Goal: Check status: Check status

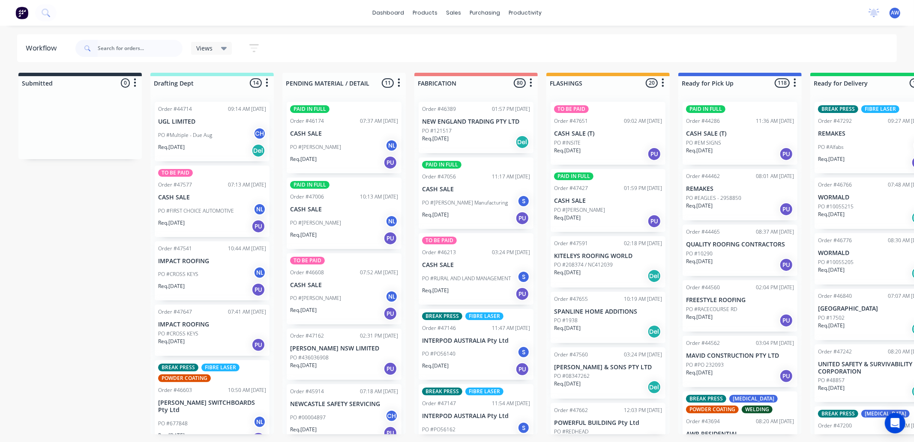
click at [134, 48] on input "text" at bounding box center [140, 48] width 85 height 17
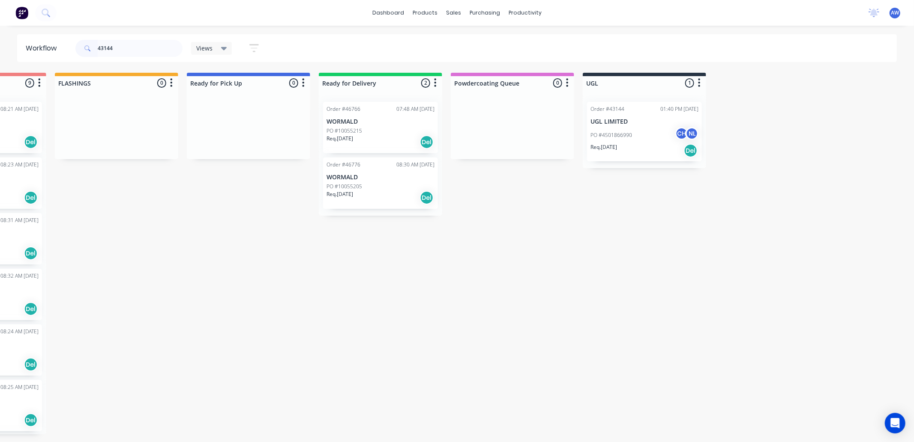
scroll to position [0, 484]
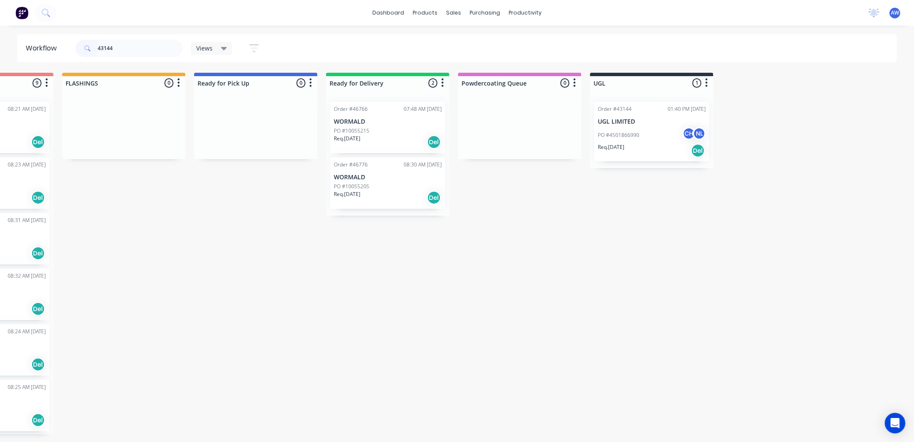
click at [659, 134] on div "PO #4501866990 CH NL" at bounding box center [652, 135] width 108 height 16
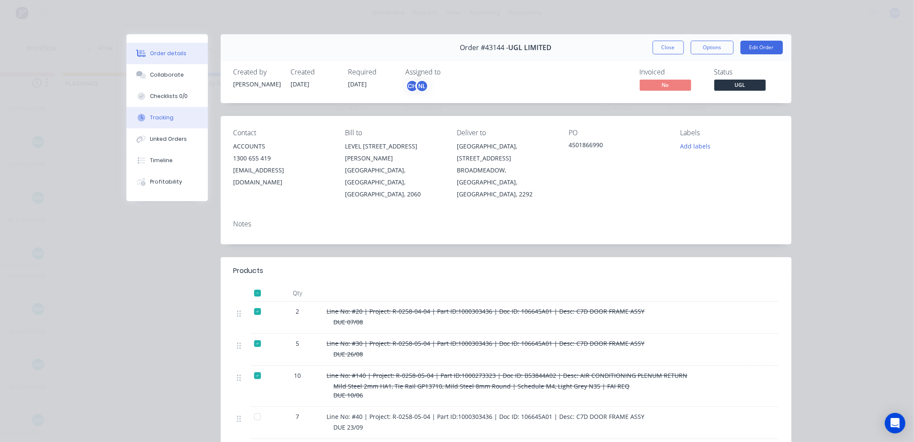
click at [164, 121] on div "Tracking" at bounding box center [162, 118] width 24 height 8
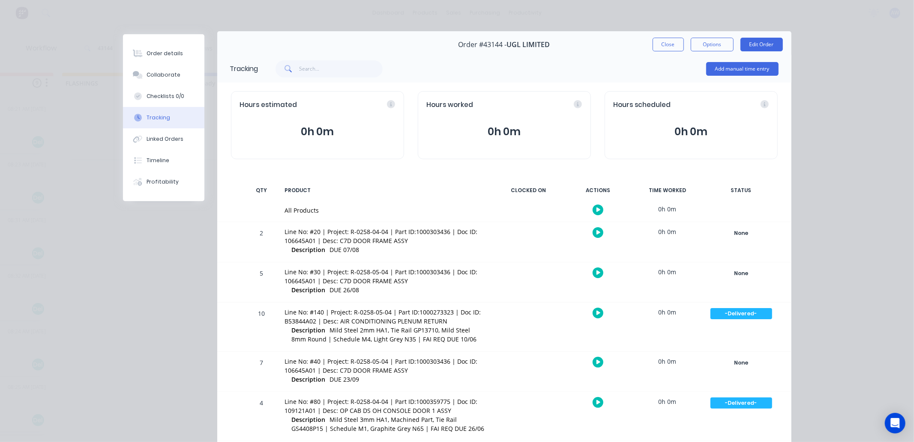
scroll to position [0, 0]
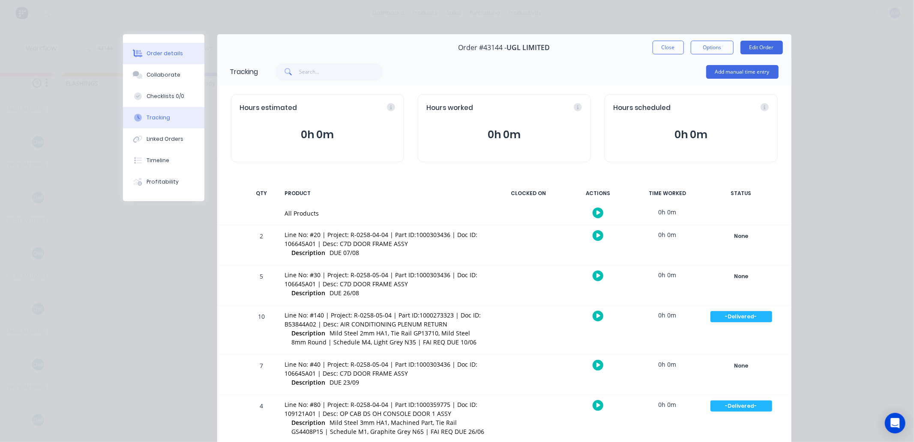
click at [149, 48] on button "Order details" at bounding box center [163, 53] width 81 height 21
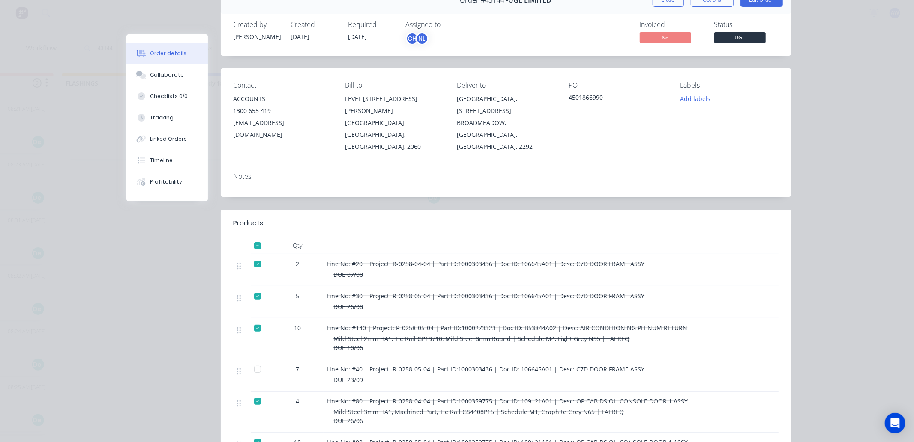
scroll to position [95, 0]
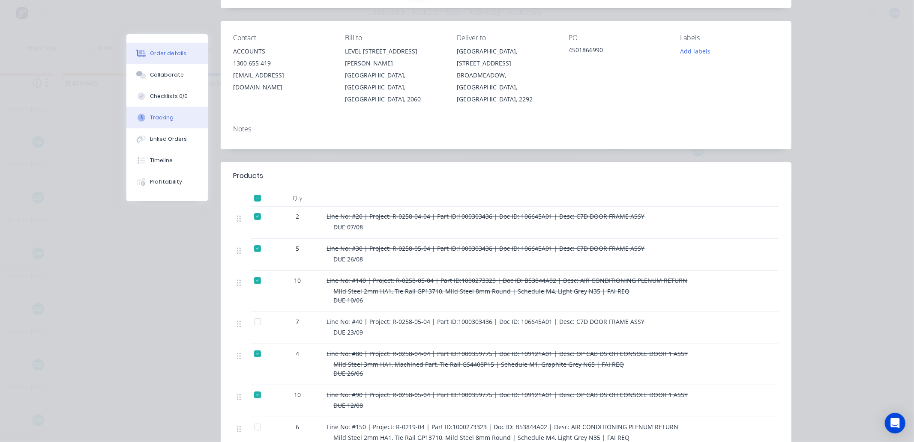
click at [170, 123] on button "Tracking" at bounding box center [166, 117] width 81 height 21
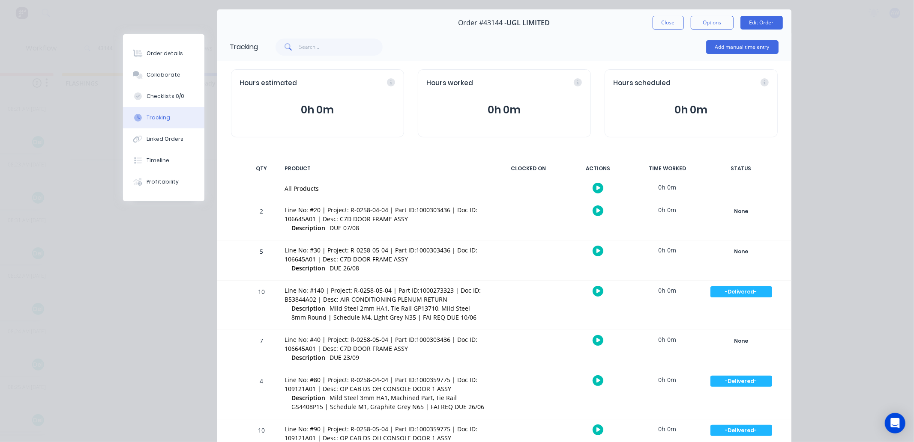
scroll to position [9, 0]
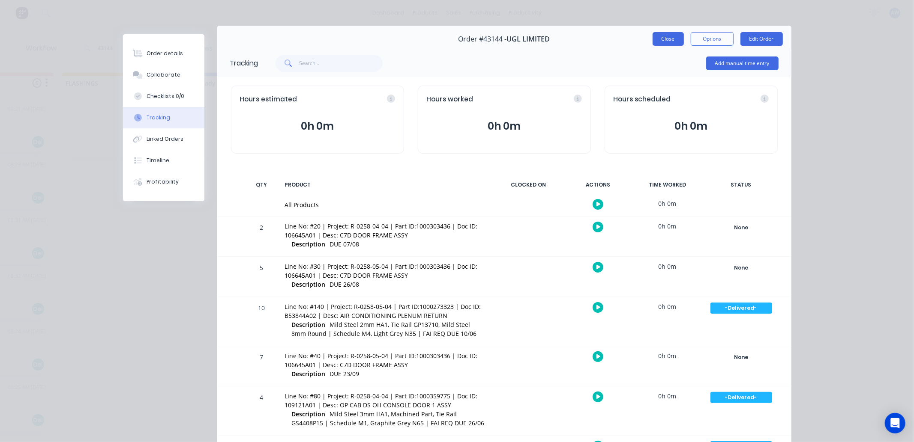
click at [663, 40] on button "Close" at bounding box center [667, 39] width 31 height 14
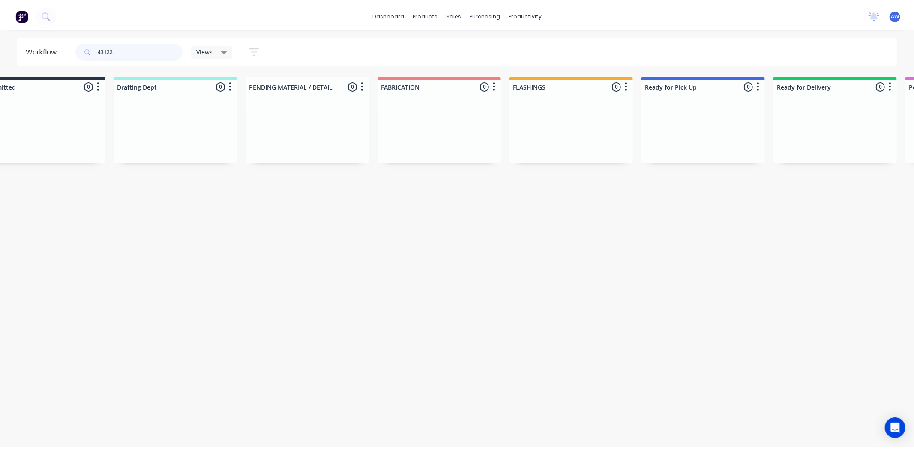
scroll to position [0, 0]
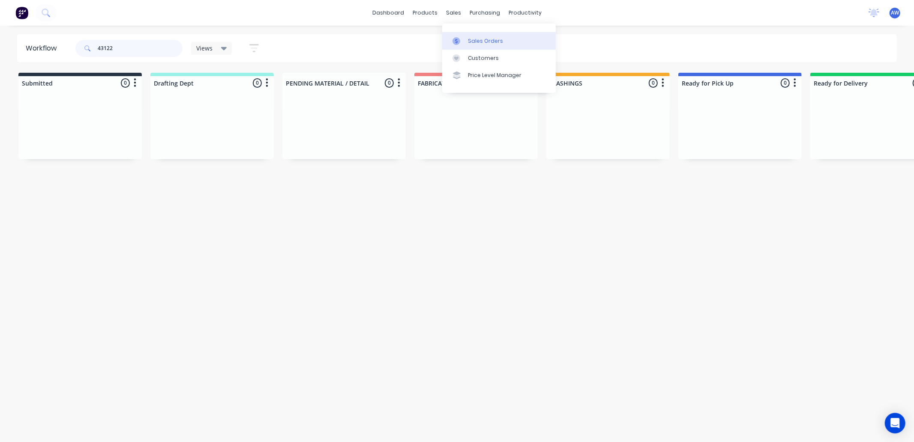
type input "43122"
drag, startPoint x: 466, startPoint y: 40, endPoint x: 445, endPoint y: 39, distance: 20.1
click at [465, 40] on link "Sales Orders" at bounding box center [499, 40] width 114 height 17
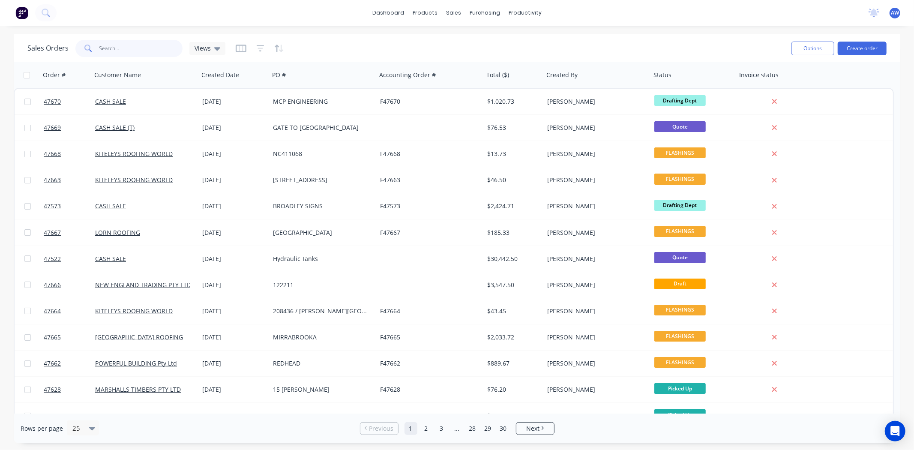
click at [110, 48] on input "text" at bounding box center [141, 48] width 84 height 17
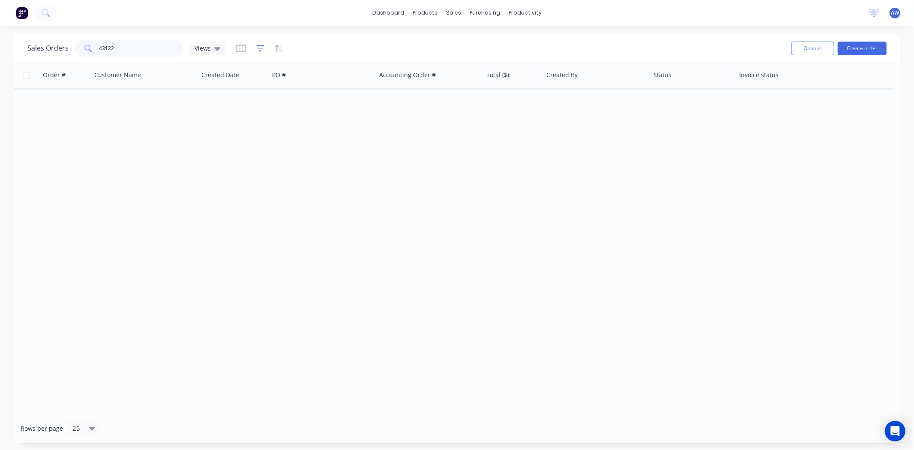
type input "43122"
click at [257, 45] on icon "button" at bounding box center [261, 48] width 8 height 9
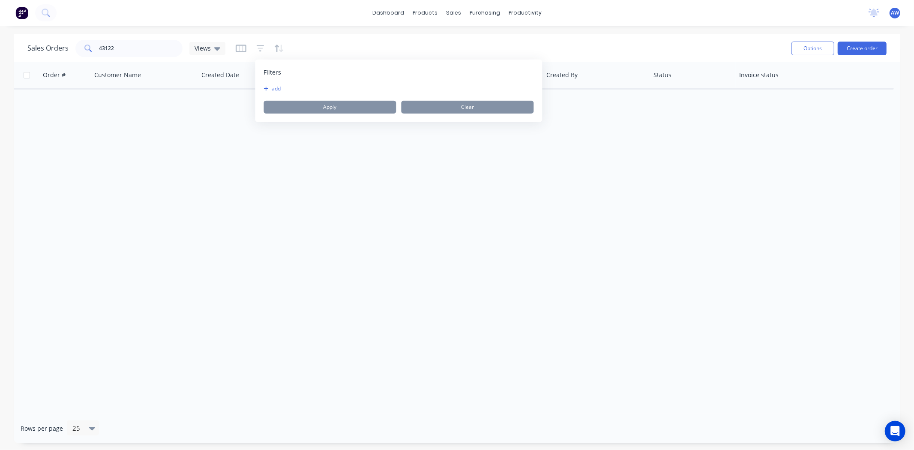
click at [266, 86] on icon "button" at bounding box center [266, 88] width 5 height 5
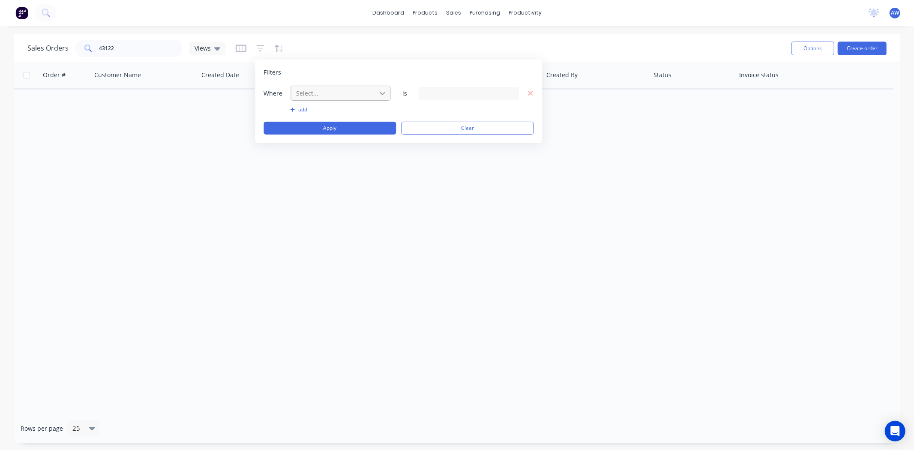
click at [382, 93] on icon at bounding box center [382, 93] width 5 height 3
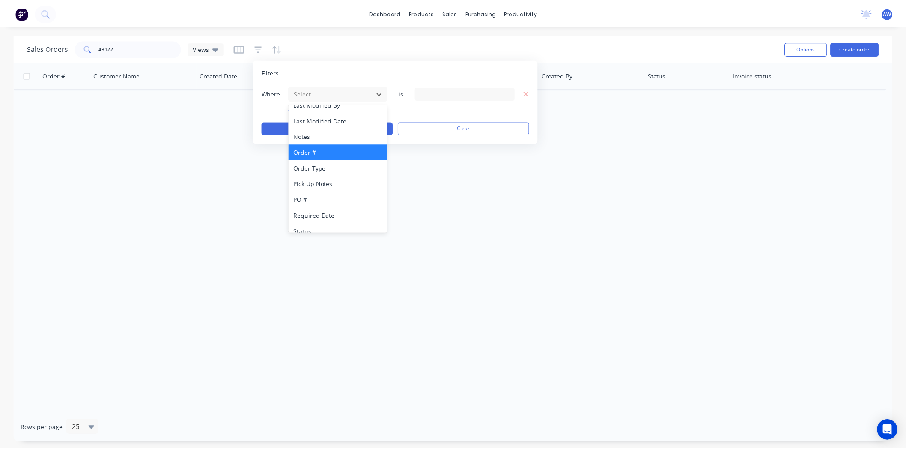
scroll to position [207, 0]
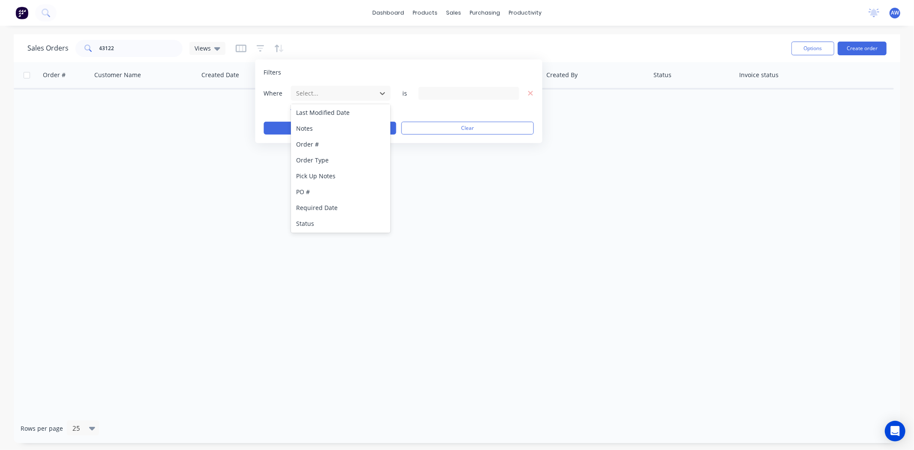
drag, startPoint x: 326, startPoint y: 224, endPoint x: 362, endPoint y: 178, distance: 58.9
click at [328, 224] on div "Status" at bounding box center [341, 223] width 100 height 16
click at [512, 90] on icon at bounding box center [511, 92] width 6 height 9
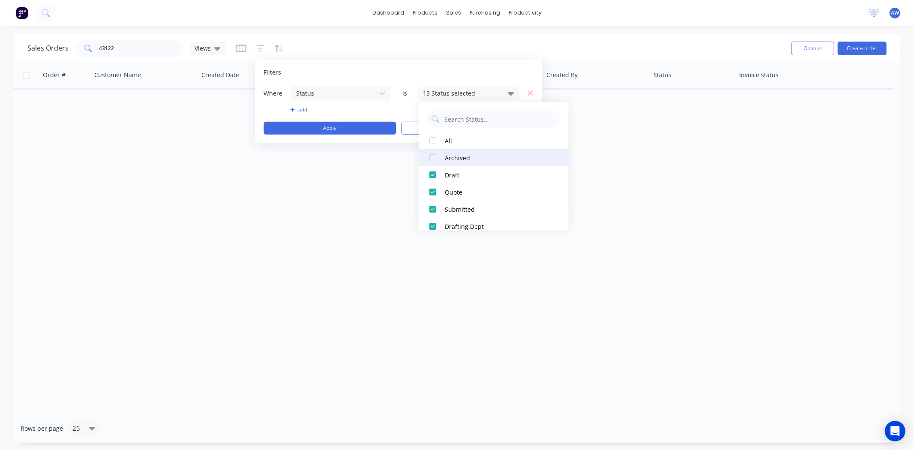
click at [468, 156] on div "Archived" at bounding box center [496, 157] width 103 height 9
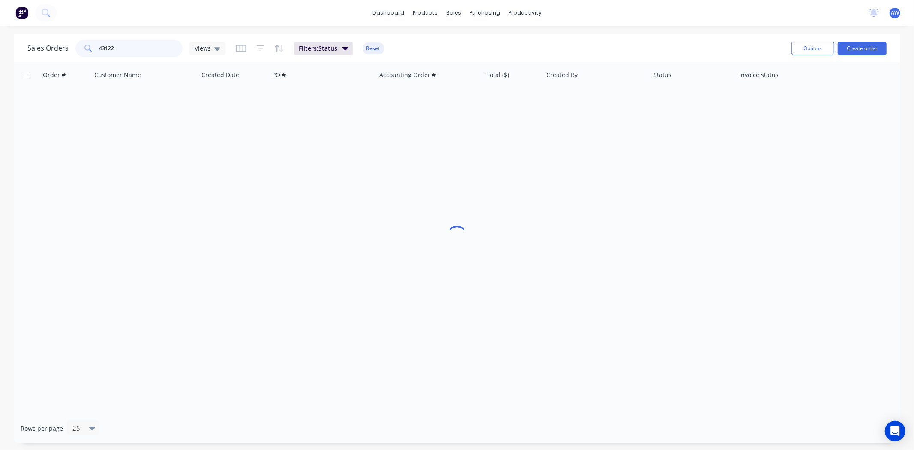
click at [134, 49] on input "43122" at bounding box center [141, 48] width 84 height 17
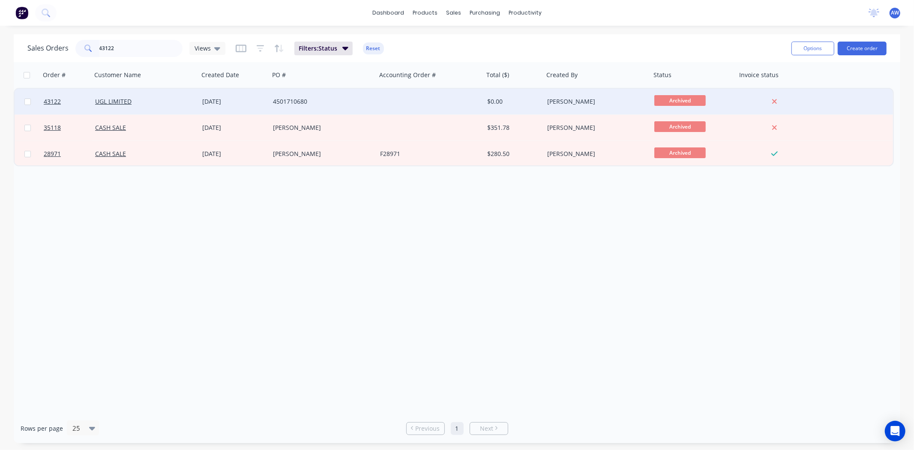
click at [206, 105] on div "[DATE]" at bounding box center [234, 101] width 64 height 9
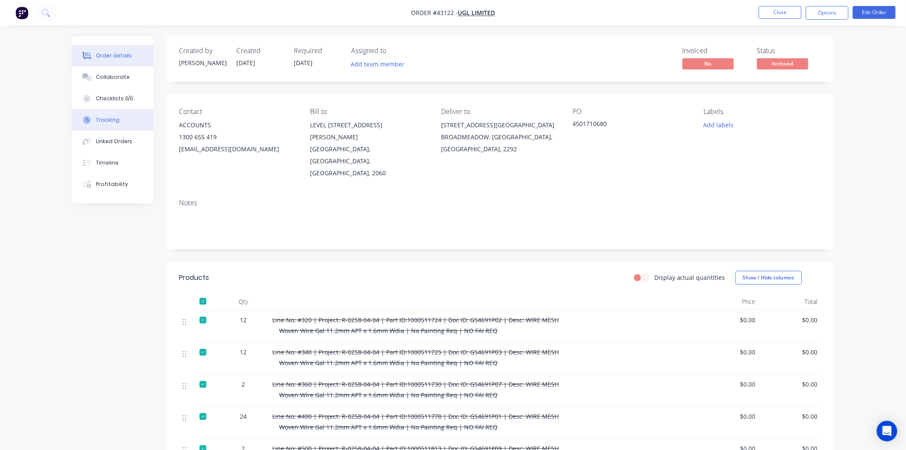
click at [108, 121] on div "Tracking" at bounding box center [108, 120] width 24 height 8
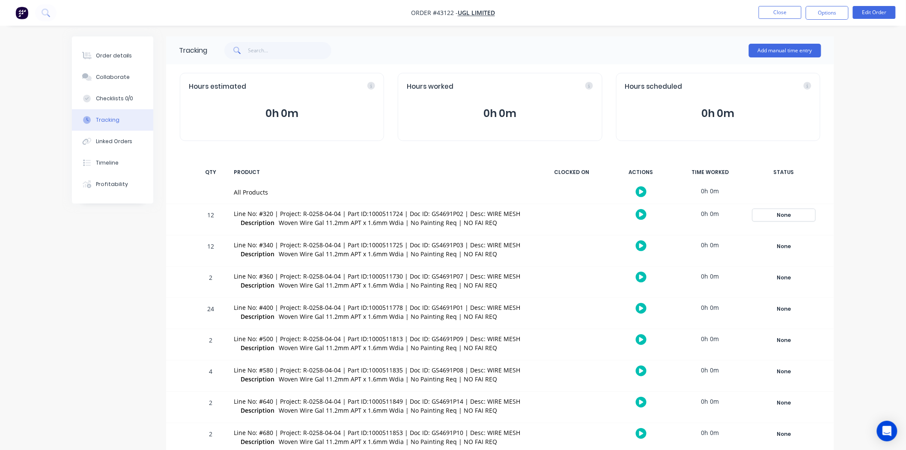
click at [784, 217] on div "None" at bounding box center [784, 214] width 62 height 11
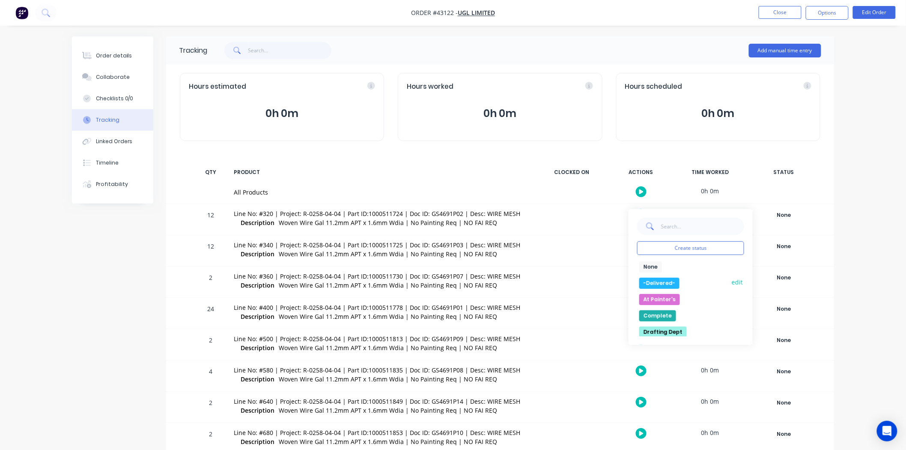
click at [673, 280] on button "-Delivered-" at bounding box center [659, 283] width 40 height 11
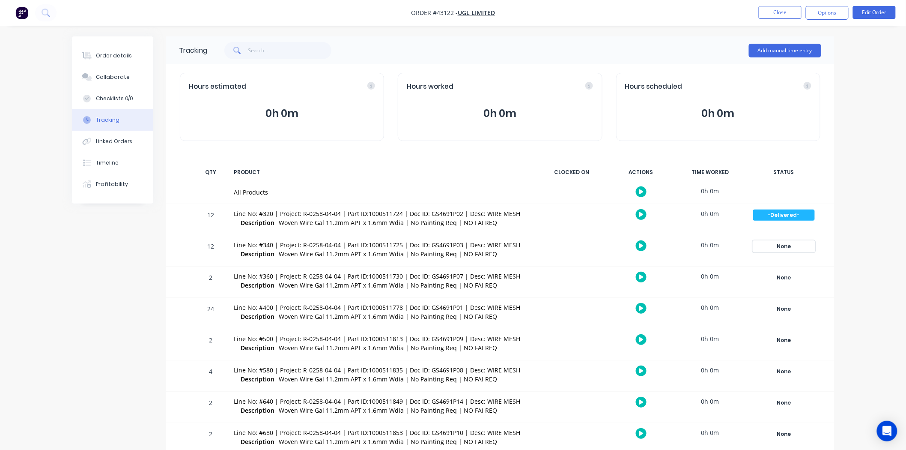
click at [795, 245] on div "None" at bounding box center [784, 246] width 62 height 11
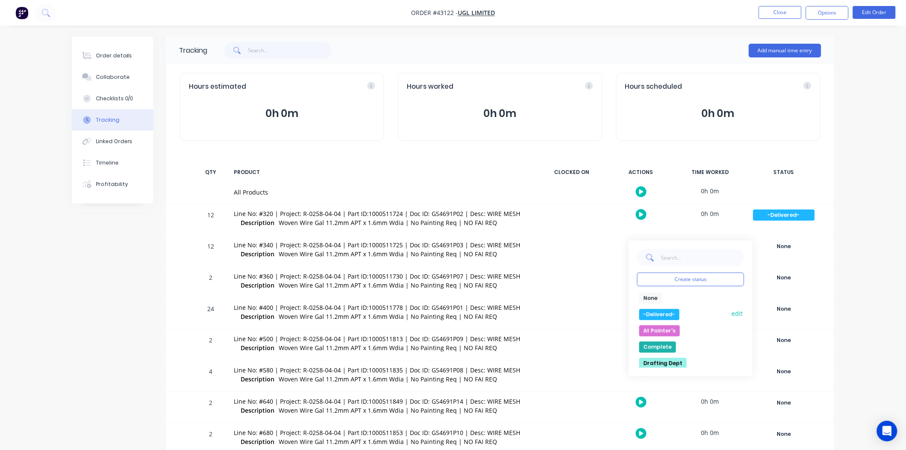
click at [662, 314] on button "-Delivered-" at bounding box center [659, 314] width 40 height 11
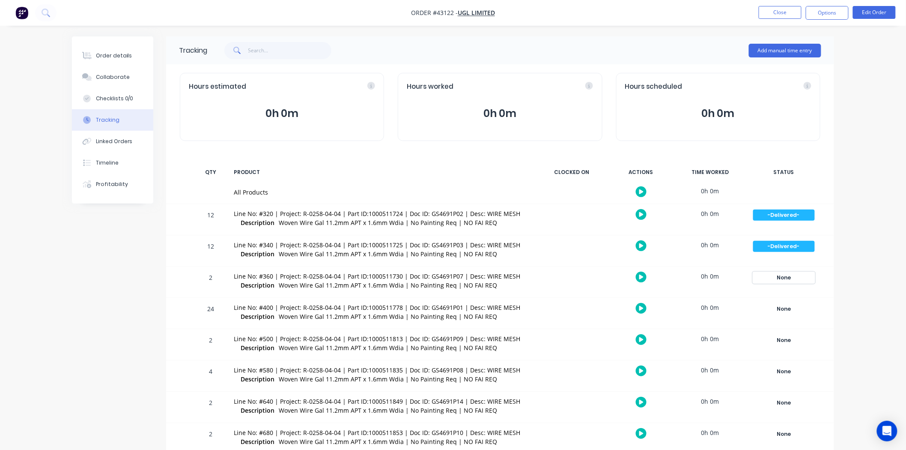
drag, startPoint x: 793, startPoint y: 276, endPoint x: 756, endPoint y: 284, distance: 38.5
click at [793, 276] on div "None" at bounding box center [784, 277] width 62 height 11
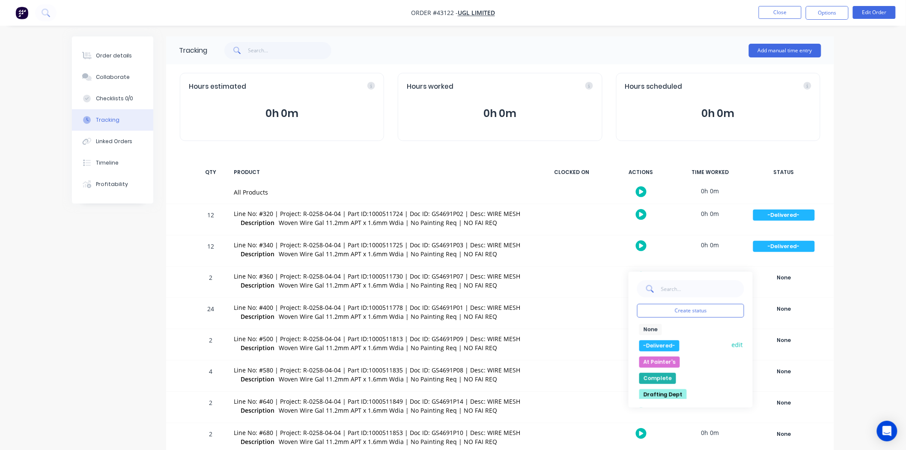
click at [662, 341] on button "-Delivered-" at bounding box center [659, 345] width 40 height 11
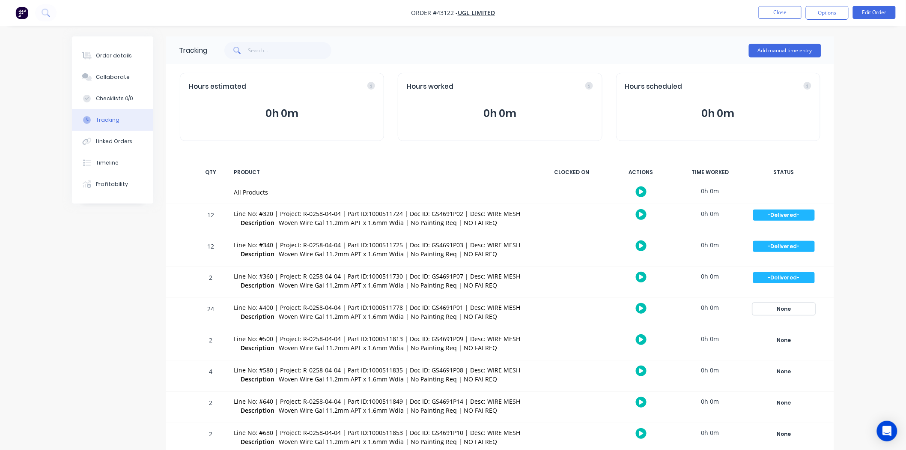
drag, startPoint x: 785, startPoint y: 311, endPoint x: 756, endPoint y: 318, distance: 30.0
click at [781, 311] on div "None" at bounding box center [784, 308] width 62 height 11
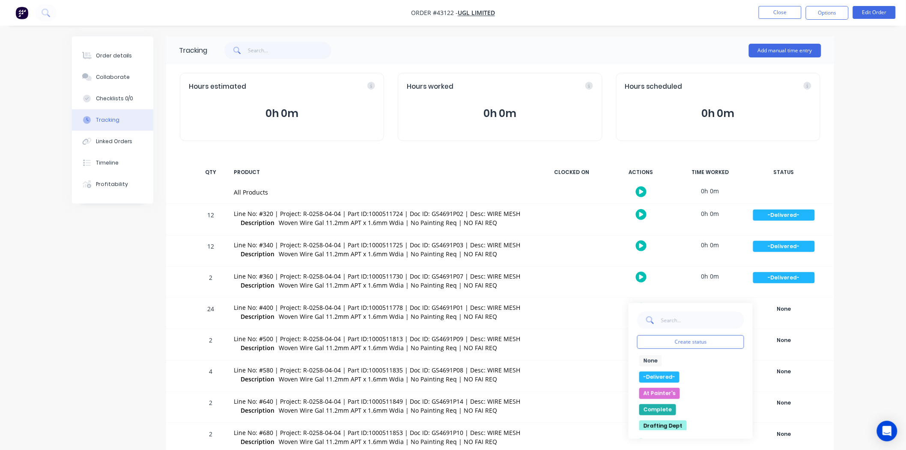
drag, startPoint x: 671, startPoint y: 374, endPoint x: 735, endPoint y: 367, distance: 63.8
click at [673, 374] on button "-Delivered-" at bounding box center [659, 376] width 40 height 11
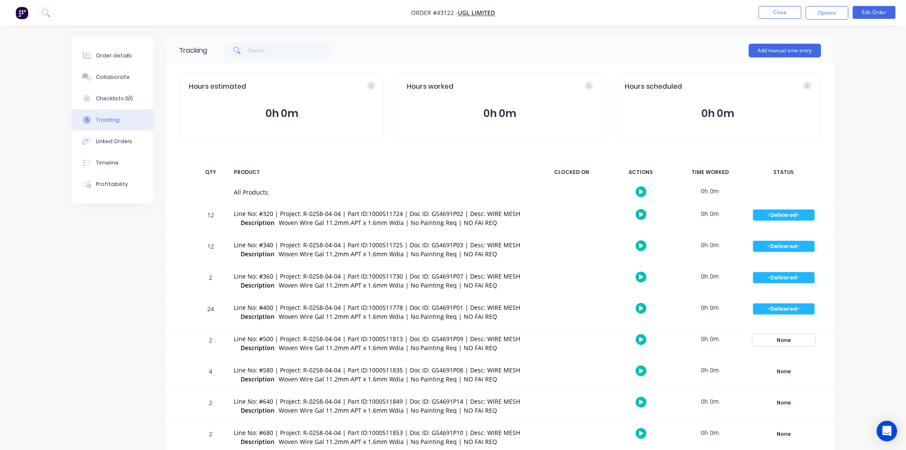
drag, startPoint x: 779, startPoint y: 341, endPoint x: 759, endPoint y: 341, distance: 19.7
click at [774, 341] on div "None" at bounding box center [784, 340] width 62 height 11
click at [664, 411] on button "-Delivered-" at bounding box center [659, 408] width 40 height 11
drag, startPoint x: 782, startPoint y: 372, endPoint x: 769, endPoint y: 370, distance: 13.4
click at [779, 371] on div "None" at bounding box center [784, 371] width 62 height 11
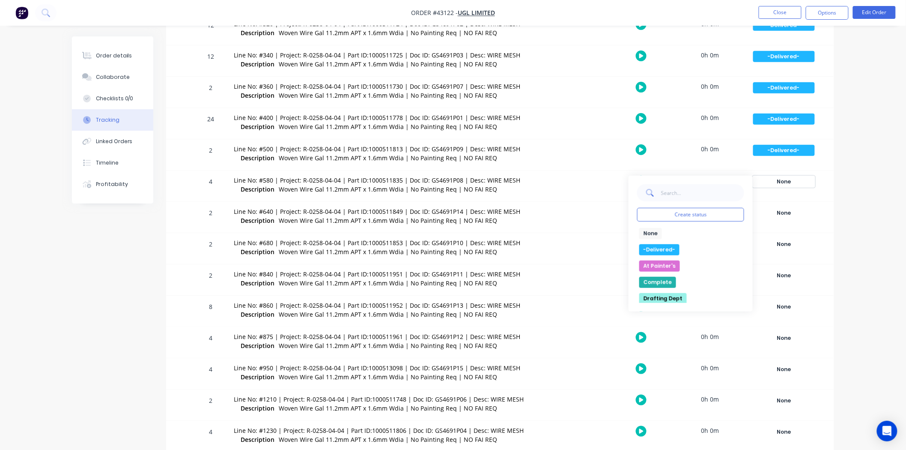
scroll to position [190, 0]
drag, startPoint x: 657, startPoint y: 246, endPoint x: 661, endPoint y: 244, distance: 4.8
click at [657, 246] on button "-Delivered-" at bounding box center [659, 249] width 40 height 11
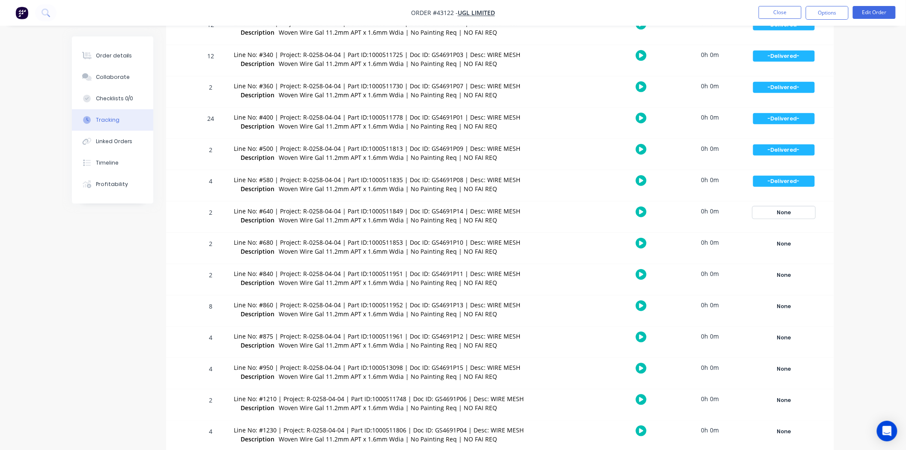
drag, startPoint x: 782, startPoint y: 207, endPoint x: 754, endPoint y: 218, distance: 30.4
click at [782, 208] on div "None" at bounding box center [784, 212] width 62 height 11
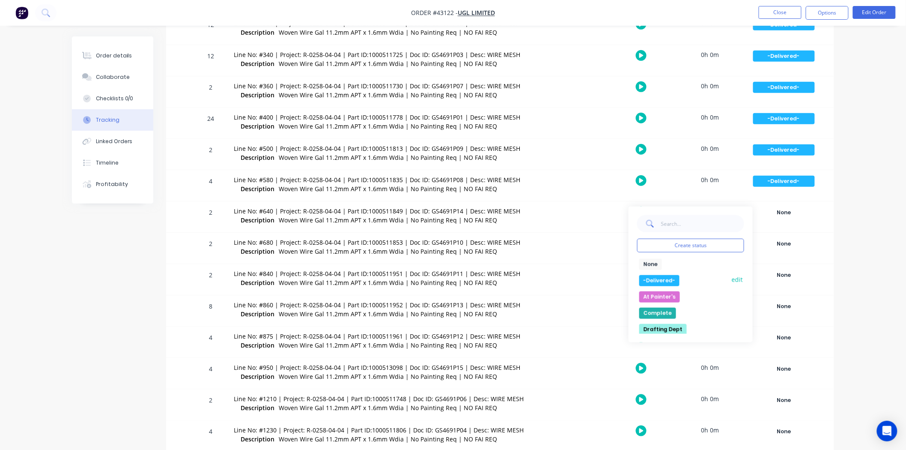
click at [667, 275] on button "-Delivered-" at bounding box center [659, 280] width 40 height 11
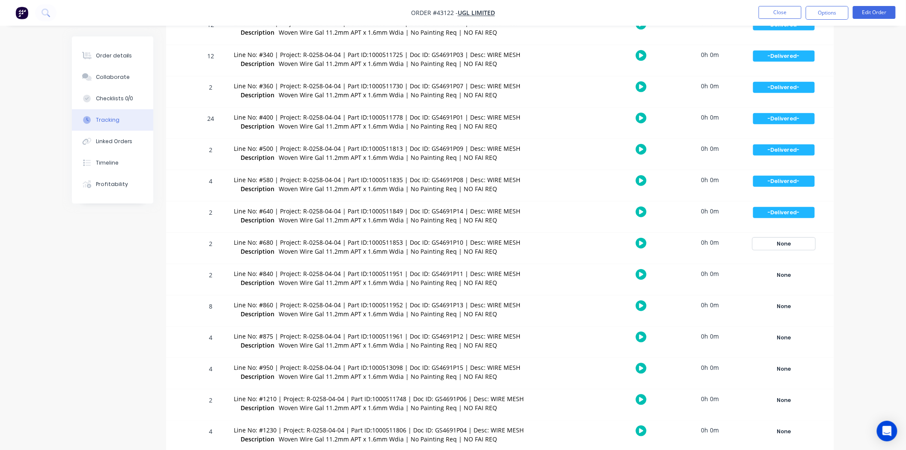
click at [789, 248] on div "None" at bounding box center [784, 243] width 62 height 11
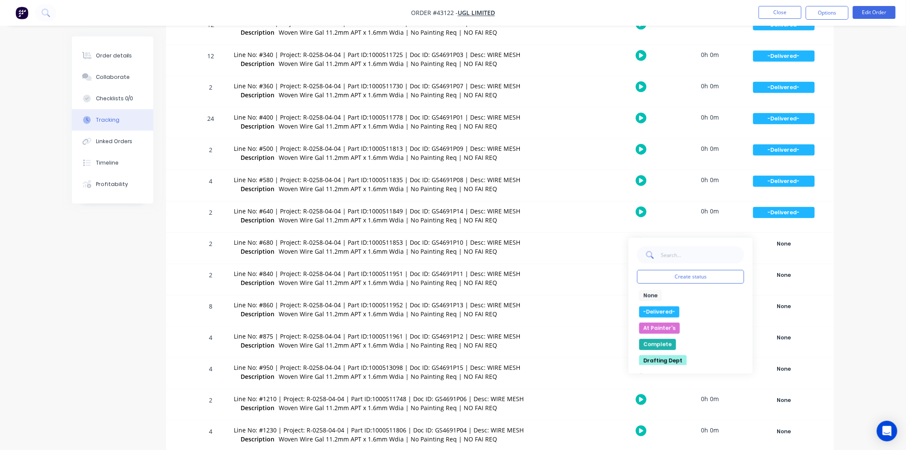
drag, startPoint x: 651, startPoint y: 313, endPoint x: 756, endPoint y: 296, distance: 106.3
click at [652, 313] on button "-Delivered-" at bounding box center [659, 311] width 40 height 11
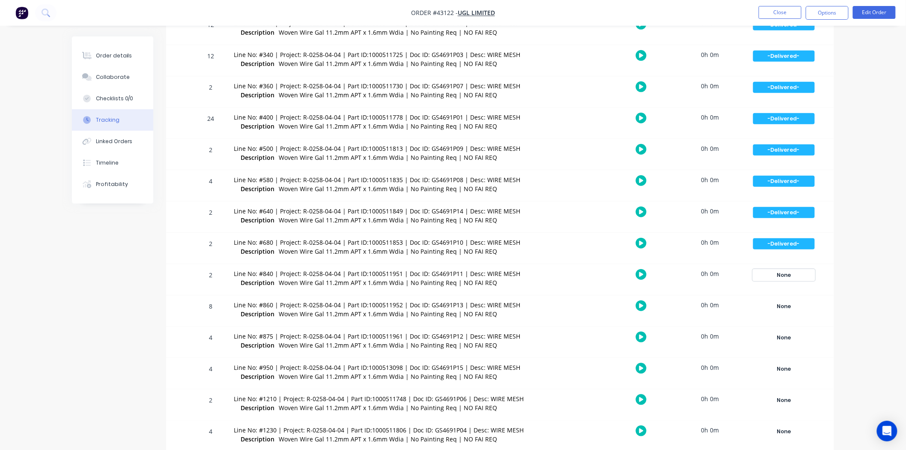
click at [793, 272] on div "None" at bounding box center [784, 274] width 62 height 11
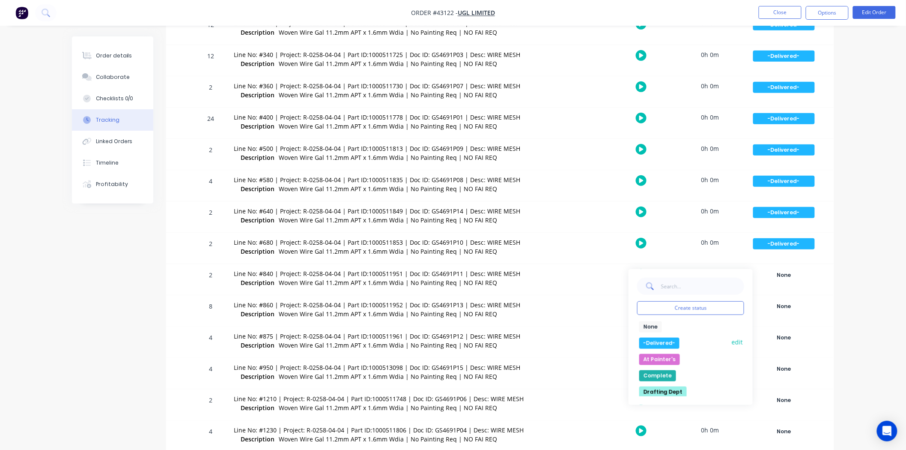
click at [666, 340] on button "-Delivered-" at bounding box center [659, 343] width 40 height 11
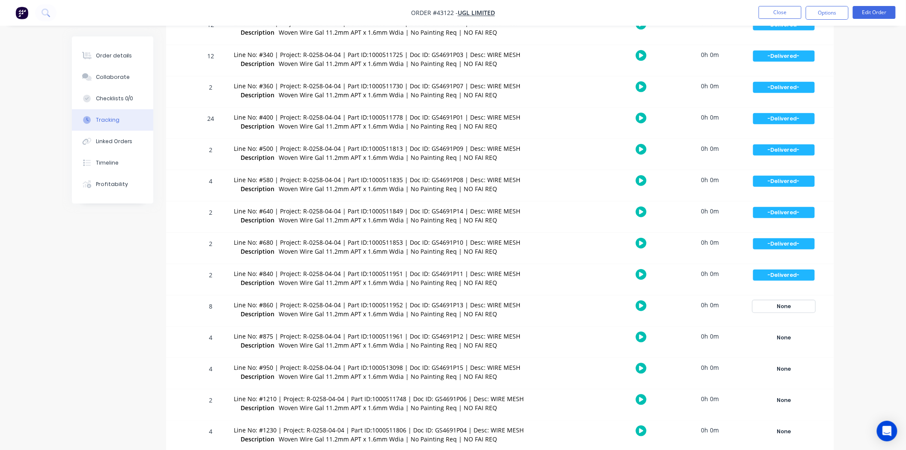
click at [778, 305] on div "None" at bounding box center [784, 306] width 62 height 11
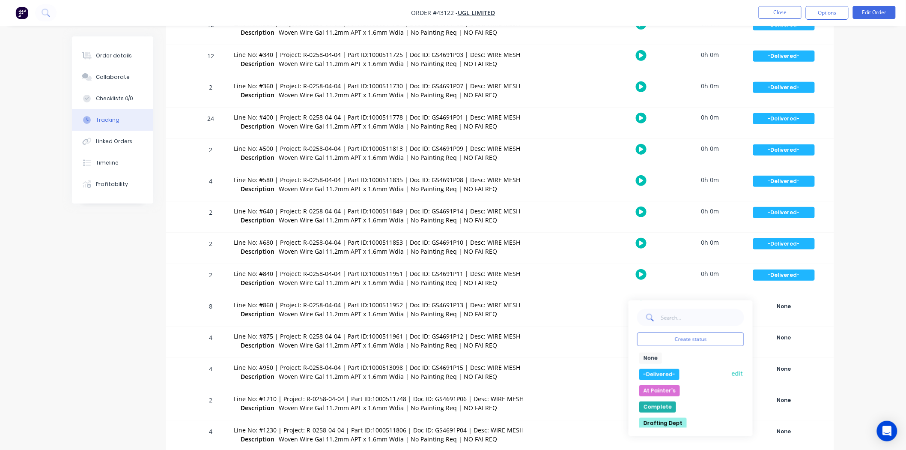
drag, startPoint x: 659, startPoint y: 379, endPoint x: 663, endPoint y: 369, distance: 11.4
click at [660, 377] on div "None edit -Delivered- edit At Painter's edit Complete Drafting Dept FABRICATION…" at bounding box center [690, 390] width 107 height 75
click at [675, 370] on button "-Delivered-" at bounding box center [659, 374] width 40 height 11
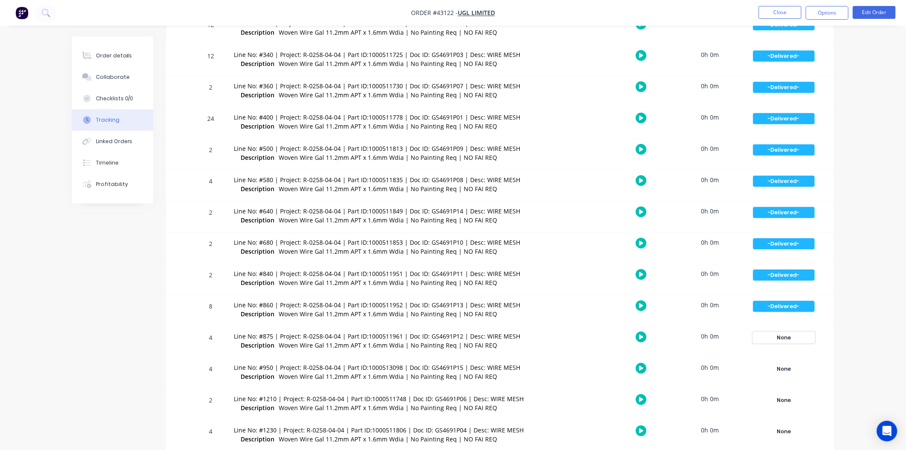
drag, startPoint x: 790, startPoint y: 338, endPoint x: 773, endPoint y: 337, distance: 17.2
click at [789, 338] on div "None" at bounding box center [784, 337] width 62 height 11
drag, startPoint x: 656, startPoint y: 404, endPoint x: 654, endPoint y: 383, distance: 21.6
click at [656, 403] on button "-Delivered-" at bounding box center [659, 405] width 40 height 11
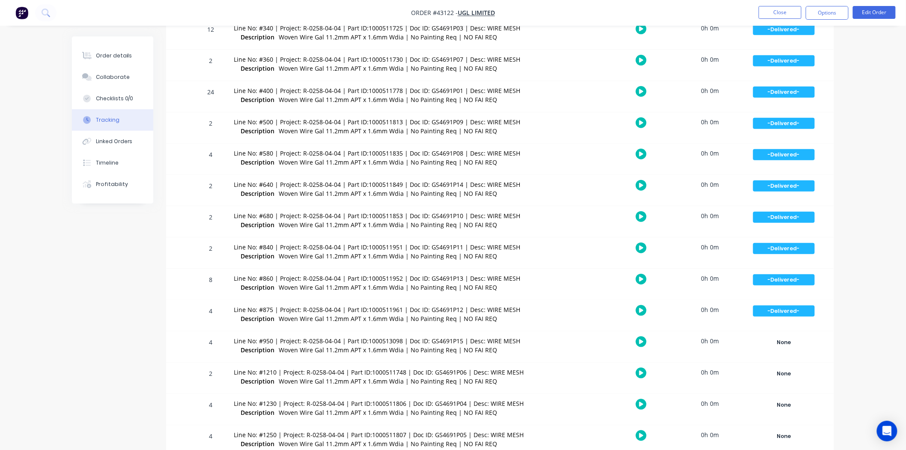
scroll to position [231, 0]
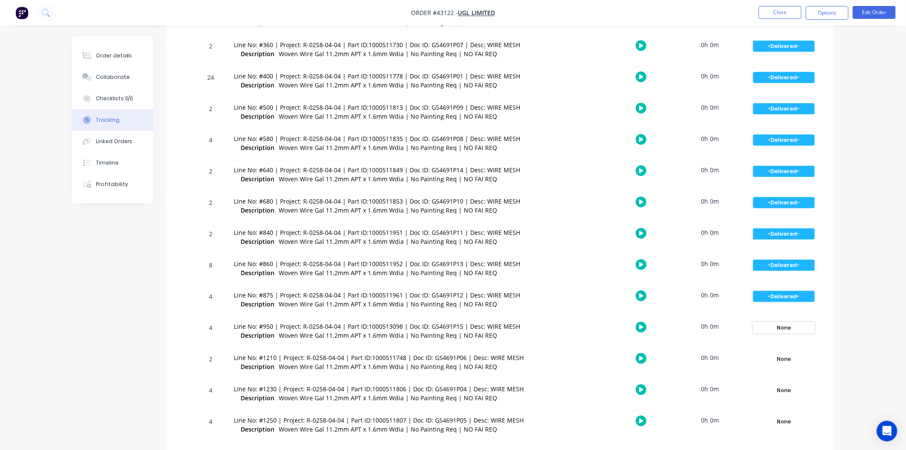
click at [782, 324] on div "None" at bounding box center [784, 327] width 62 height 11
click at [672, 395] on button "-Delivered-" at bounding box center [659, 395] width 40 height 11
click at [789, 358] on div "None" at bounding box center [784, 358] width 62 height 11
click at [662, 424] on button "-Delivered-" at bounding box center [659, 426] width 40 height 11
click at [784, 390] on div "None" at bounding box center [784, 390] width 62 height 11
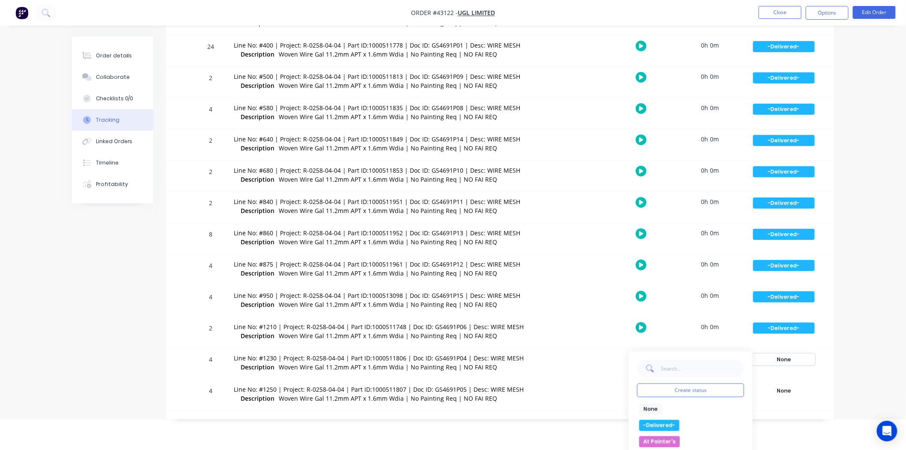
scroll to position [279, 0]
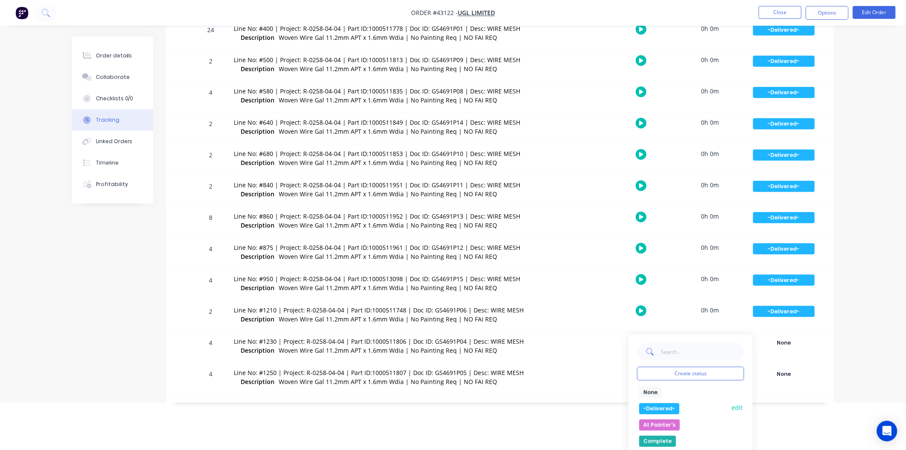
click at [667, 404] on button "-Delivered-" at bounding box center [659, 408] width 40 height 11
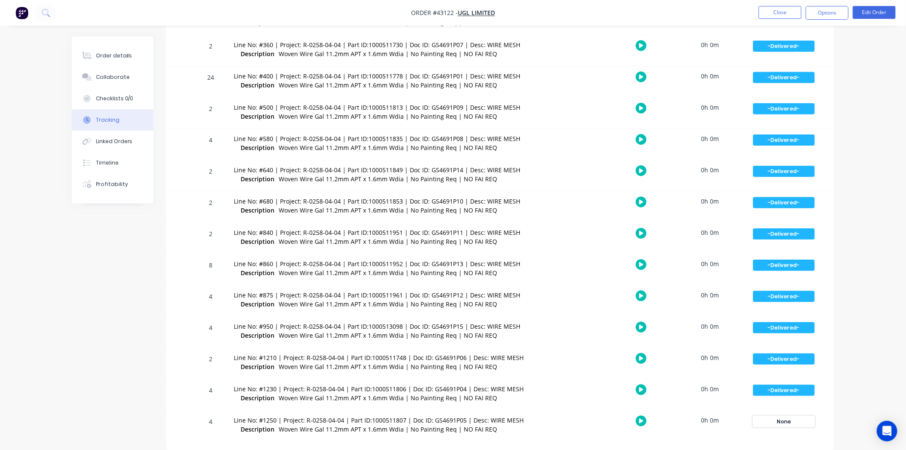
click at [783, 421] on div "None" at bounding box center [784, 421] width 62 height 11
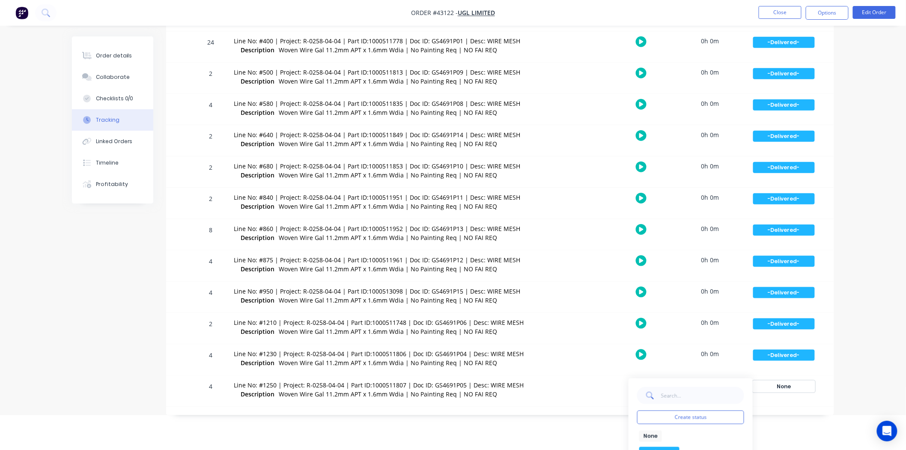
scroll to position [330, 0]
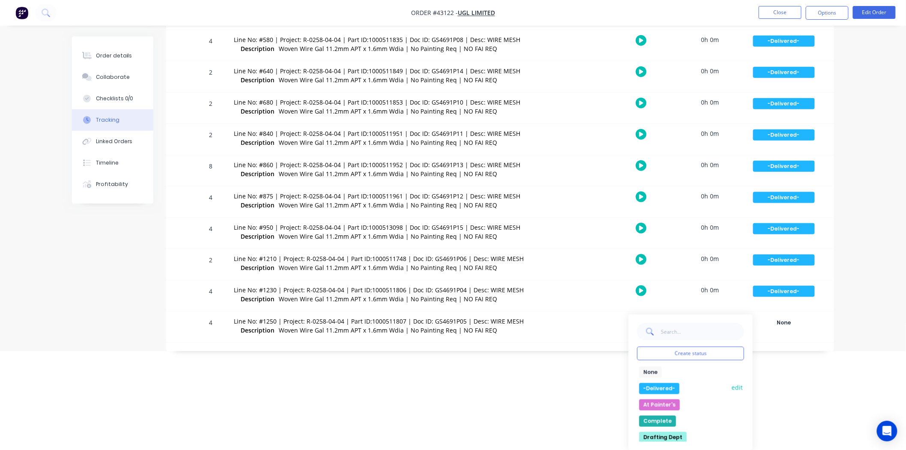
click at [666, 387] on button "-Delivered-" at bounding box center [659, 388] width 40 height 11
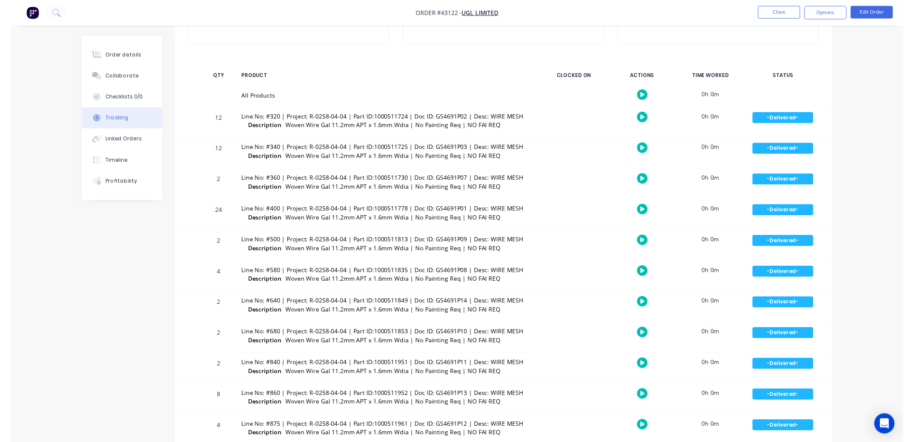
scroll to position [0, 0]
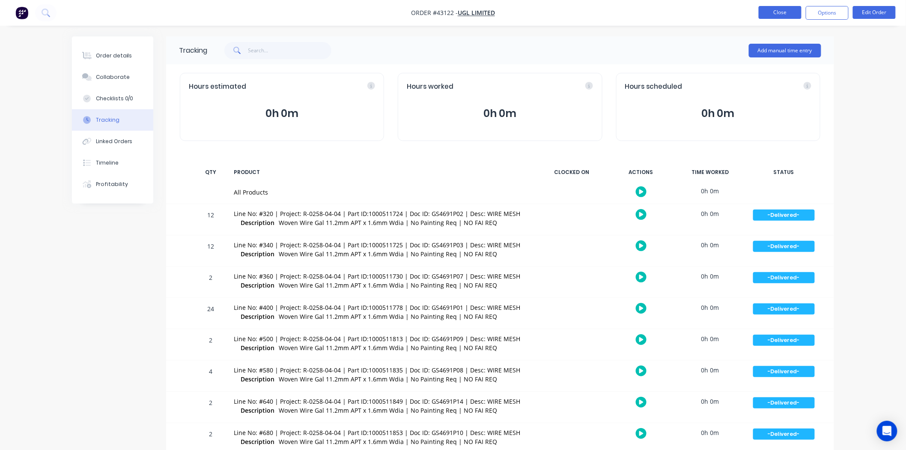
click at [780, 15] on button "Close" at bounding box center [780, 12] width 43 height 13
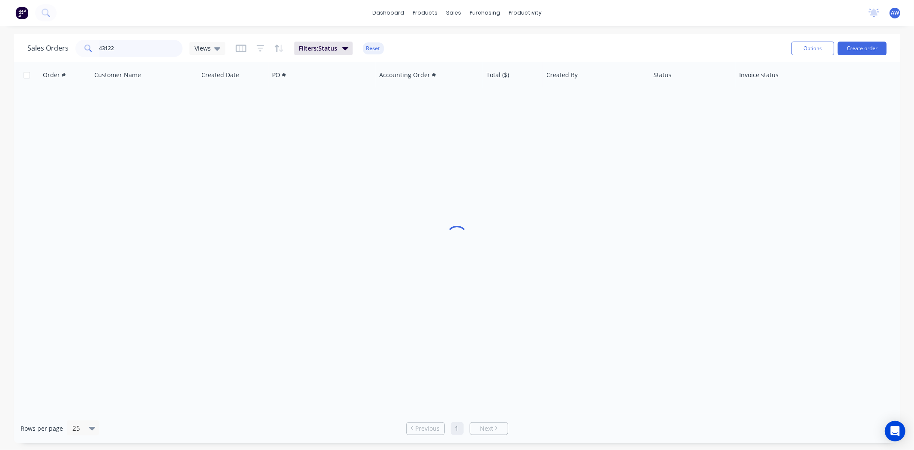
click at [117, 47] on input "43122" at bounding box center [141, 48] width 84 height 17
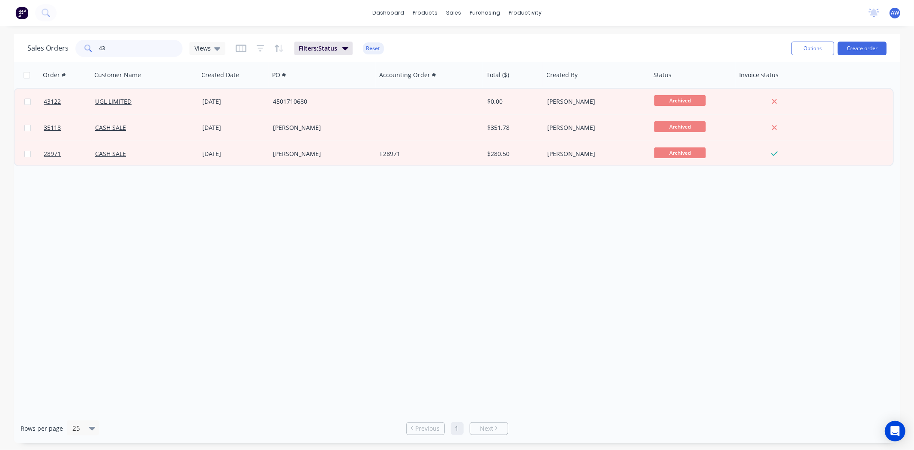
type input "4"
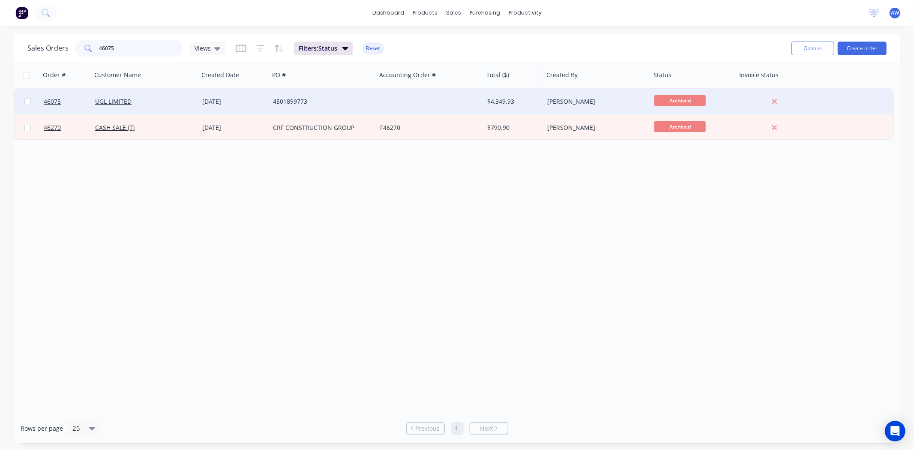
type input "46075"
click at [207, 109] on div "[DATE]" at bounding box center [234, 102] width 71 height 26
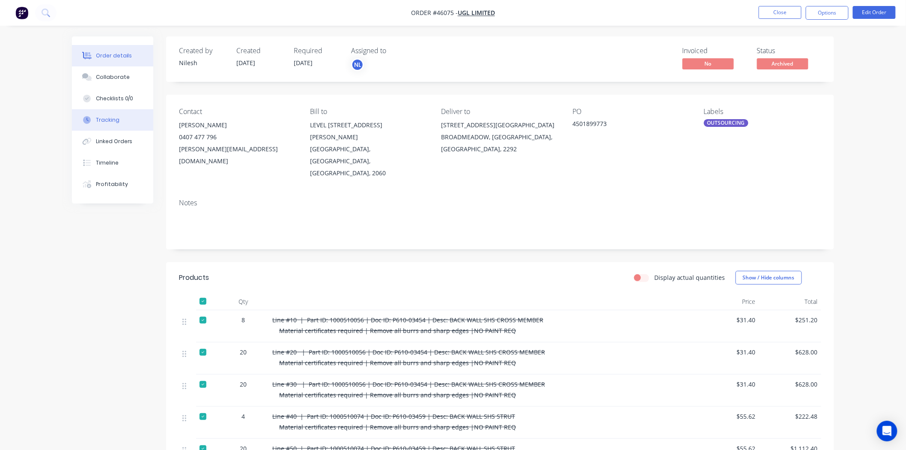
click at [101, 120] on div "Tracking" at bounding box center [108, 120] width 24 height 8
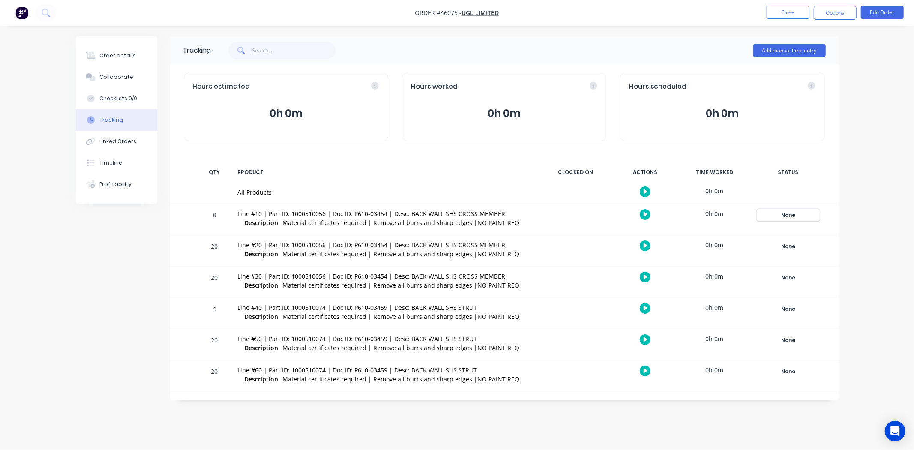
drag, startPoint x: 790, startPoint y: 215, endPoint x: 774, endPoint y: 212, distance: 17.0
click at [789, 215] on div "None" at bounding box center [788, 214] width 62 height 11
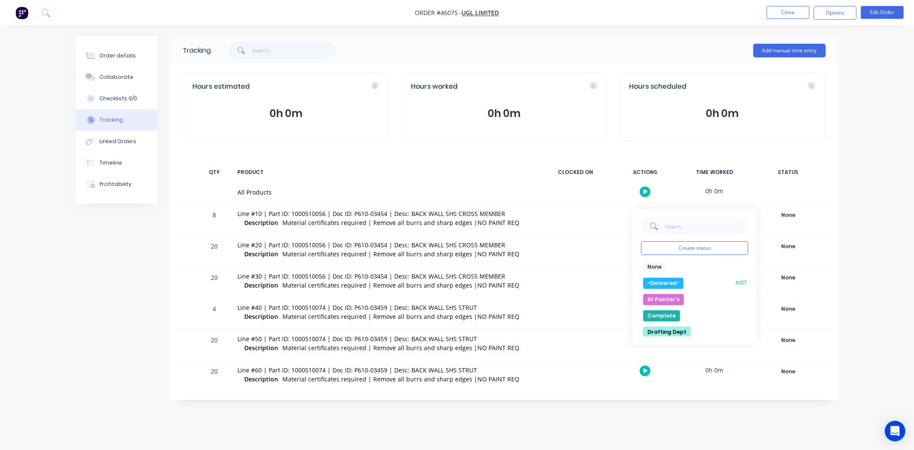
click at [673, 283] on button "-Delivered-" at bounding box center [663, 283] width 40 height 11
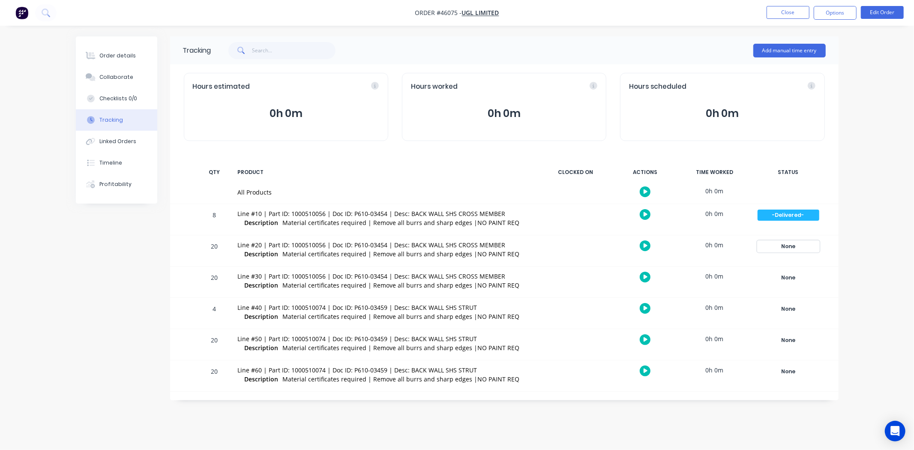
drag, startPoint x: 789, startPoint y: 245, endPoint x: 760, endPoint y: 243, distance: 29.2
click at [787, 245] on div "None" at bounding box center [788, 246] width 62 height 11
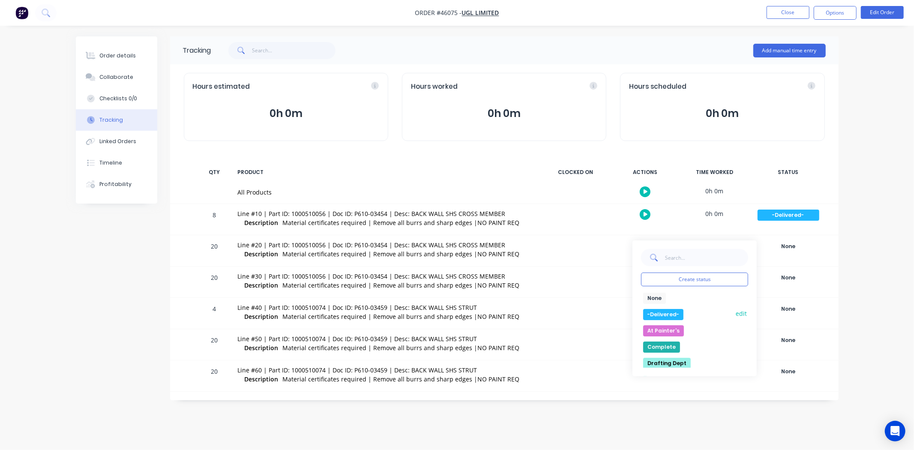
click at [660, 317] on button "-Delivered-" at bounding box center [663, 314] width 40 height 11
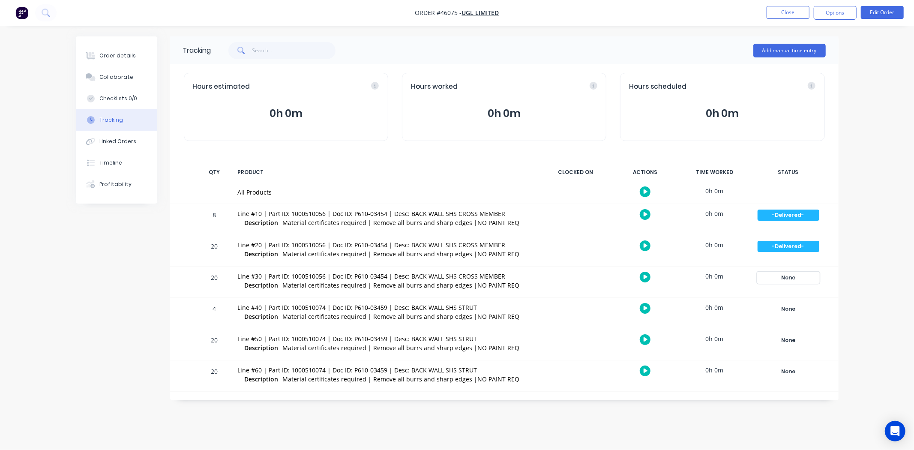
click at [782, 277] on div "None" at bounding box center [788, 277] width 62 height 11
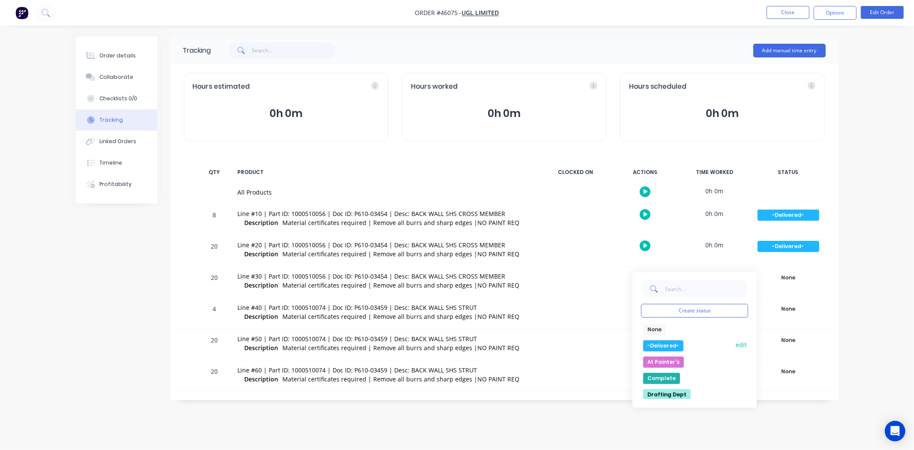
click at [661, 348] on button "-Delivered-" at bounding box center [663, 345] width 40 height 11
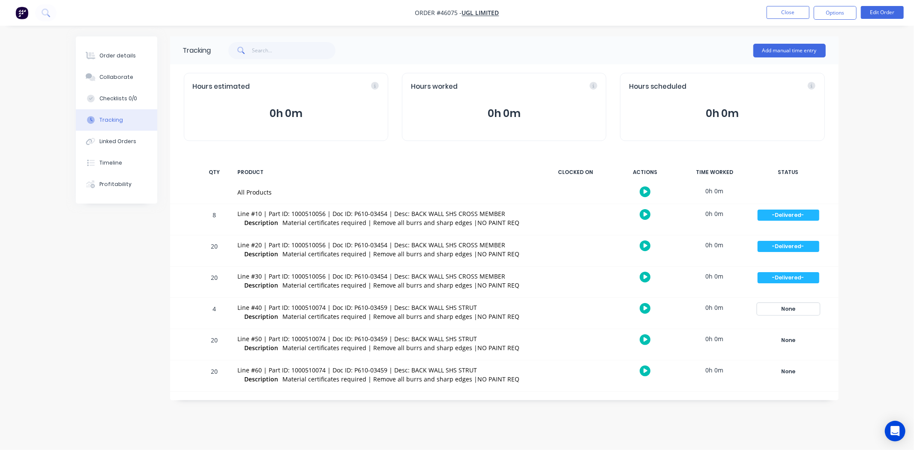
drag, startPoint x: 787, startPoint y: 304, endPoint x: 760, endPoint y: 314, distance: 28.6
click at [787, 305] on div "None" at bounding box center [788, 308] width 62 height 11
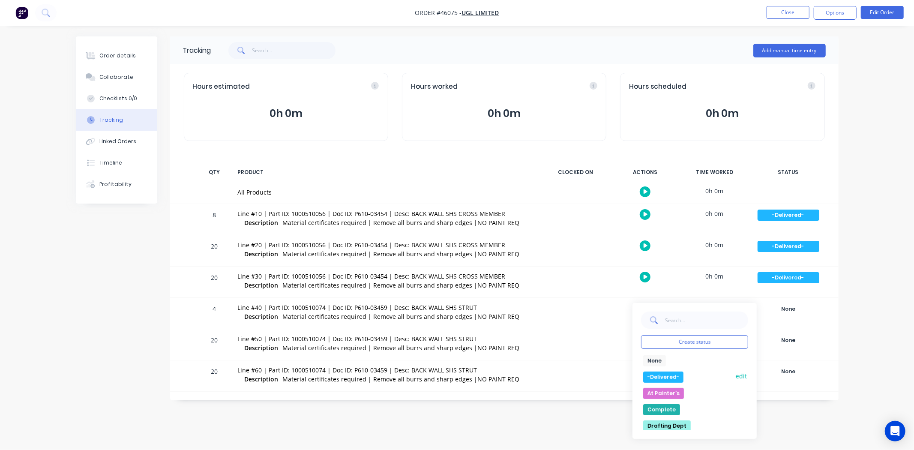
click at [659, 376] on button "-Delivered-" at bounding box center [663, 376] width 40 height 11
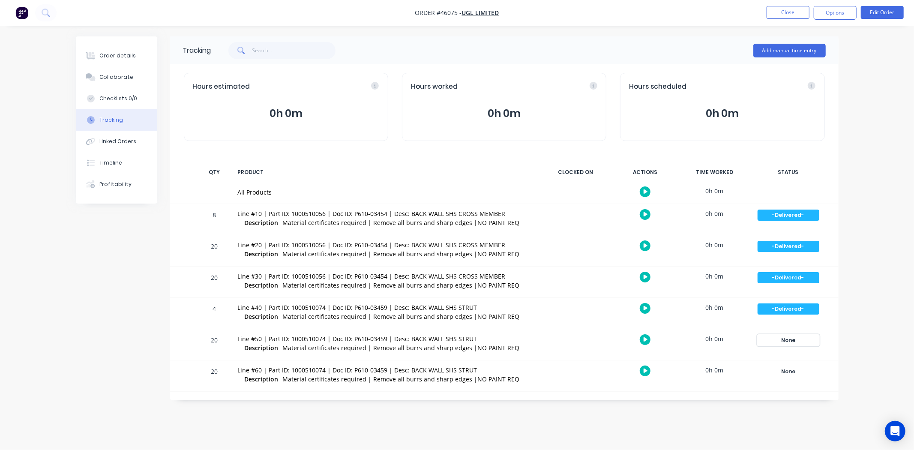
drag, startPoint x: 784, startPoint y: 341, endPoint x: 756, endPoint y: 339, distance: 27.9
click at [783, 341] on div "None" at bounding box center [788, 340] width 62 height 11
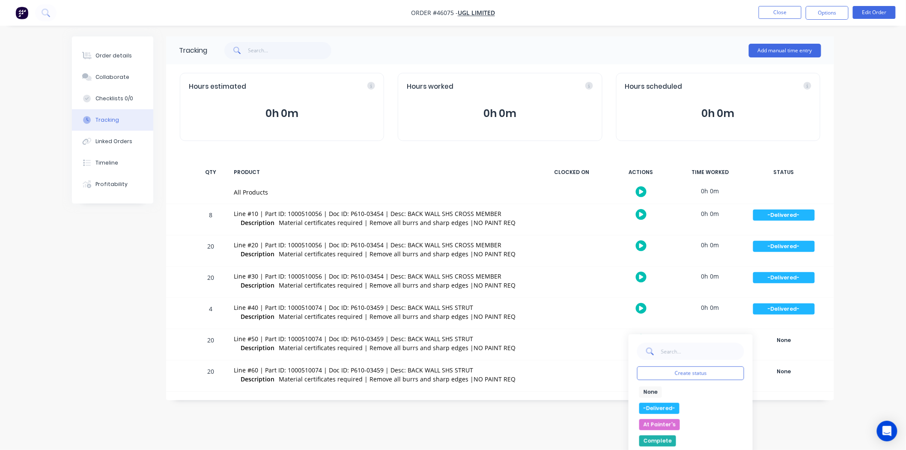
drag, startPoint x: 662, startPoint y: 409, endPoint x: 733, endPoint y: 376, distance: 78.6
click at [662, 409] on button "-Delivered-" at bounding box center [659, 408] width 40 height 11
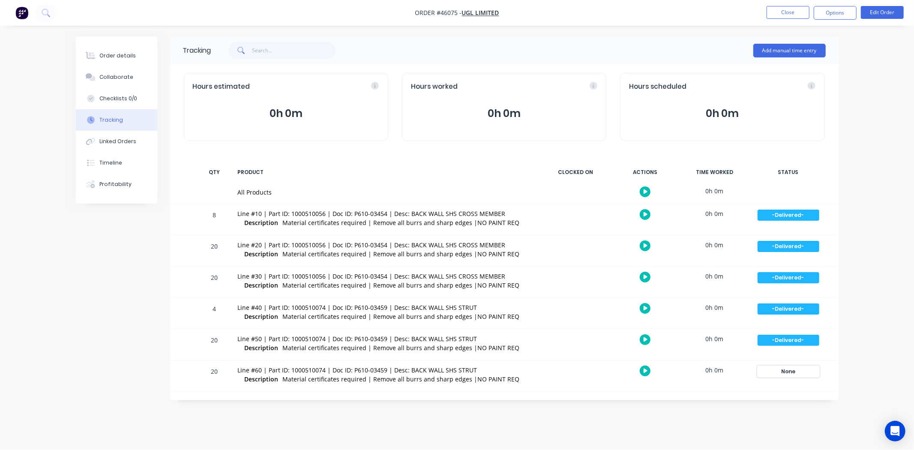
drag, startPoint x: 788, startPoint y: 371, endPoint x: 760, endPoint y: 368, distance: 28.4
click at [788, 371] on div "None" at bounding box center [788, 371] width 62 height 11
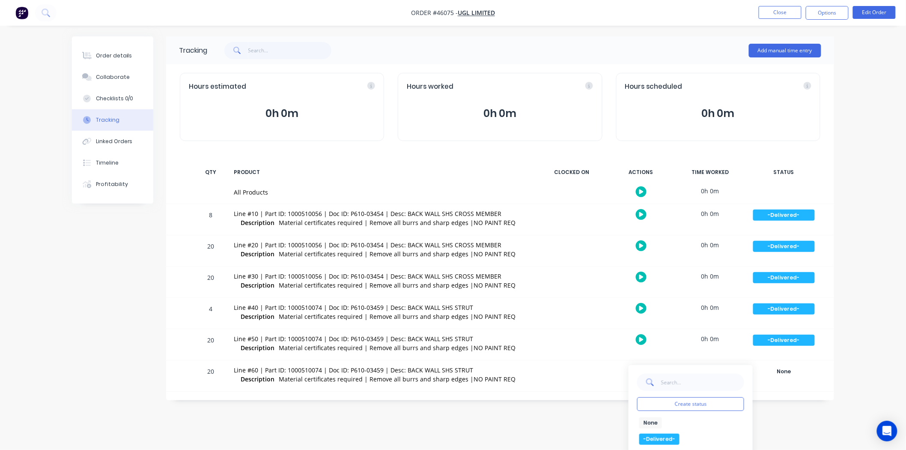
drag, startPoint x: 650, startPoint y: 437, endPoint x: 645, endPoint y: 435, distance: 5.0
click at [649, 437] on button "-Delivered-" at bounding box center [659, 438] width 40 height 11
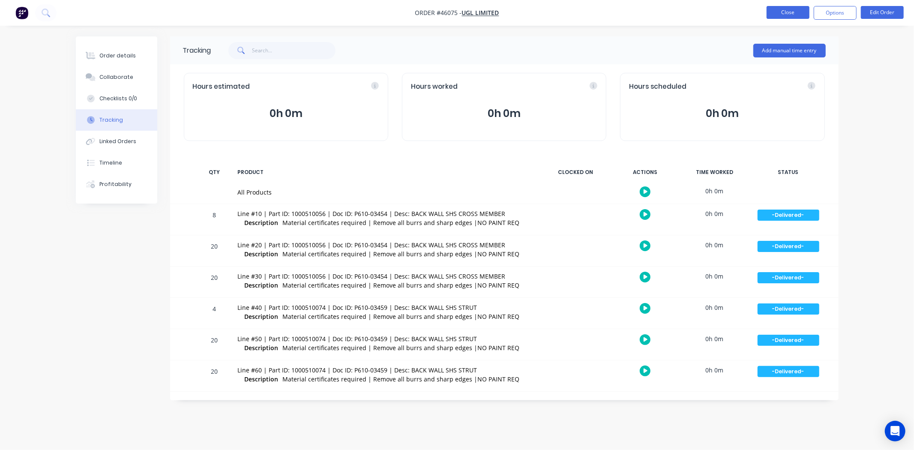
click at [780, 13] on button "Close" at bounding box center [787, 12] width 43 height 13
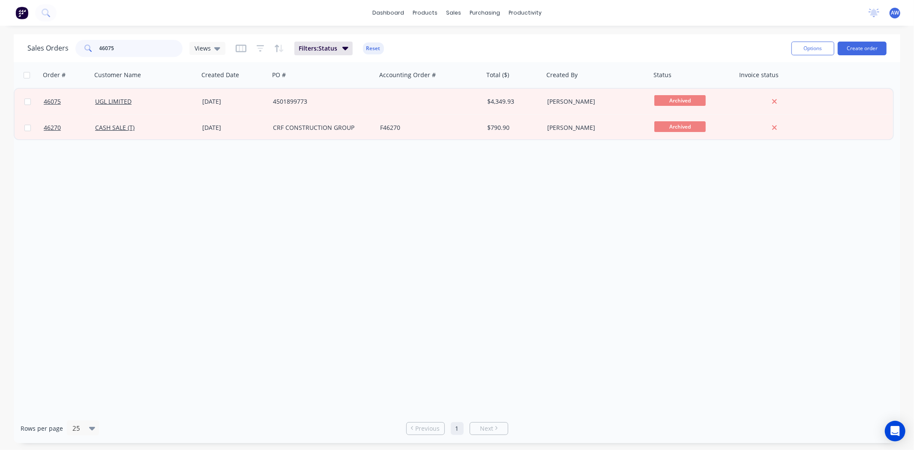
click at [120, 46] on input "46075" at bounding box center [141, 48] width 84 height 17
click at [530, 39] on div "Workflow" at bounding box center [540, 41] width 26 height 8
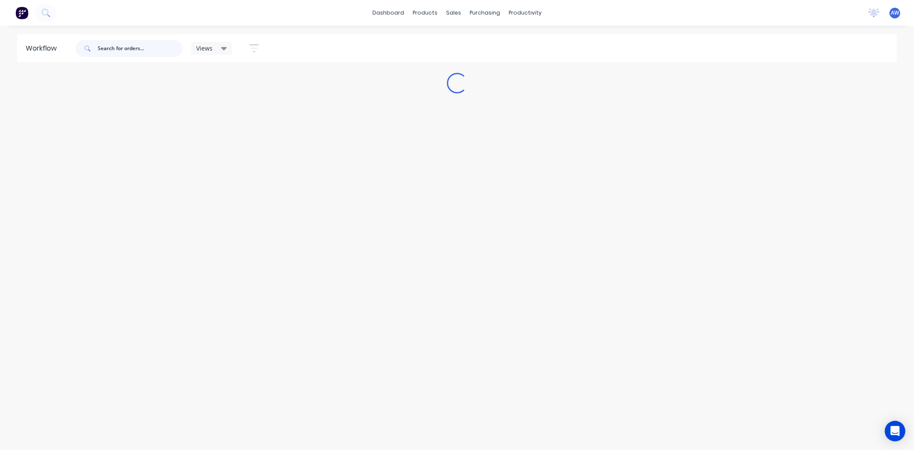
click at [116, 46] on input "text" at bounding box center [140, 48] width 85 height 17
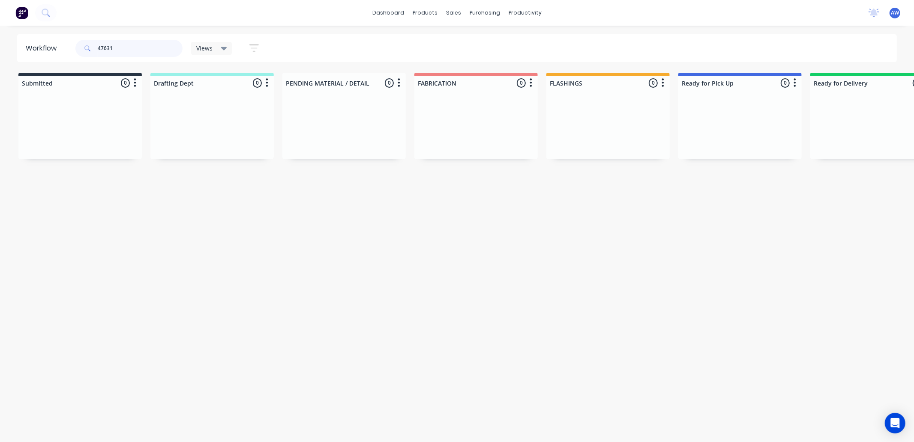
scroll to position [0, 515]
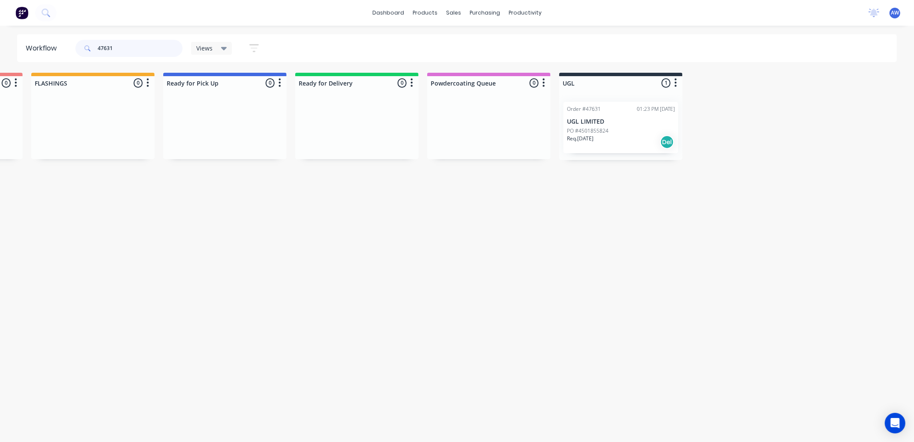
type input "47631"
click at [658, 122] on p "UGL LIMITED" at bounding box center [621, 121] width 108 height 7
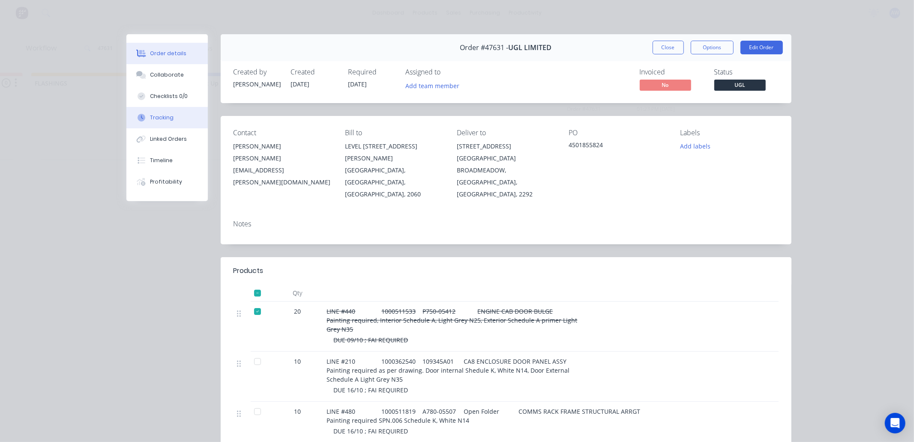
click at [162, 112] on button "Tracking" at bounding box center [166, 117] width 81 height 21
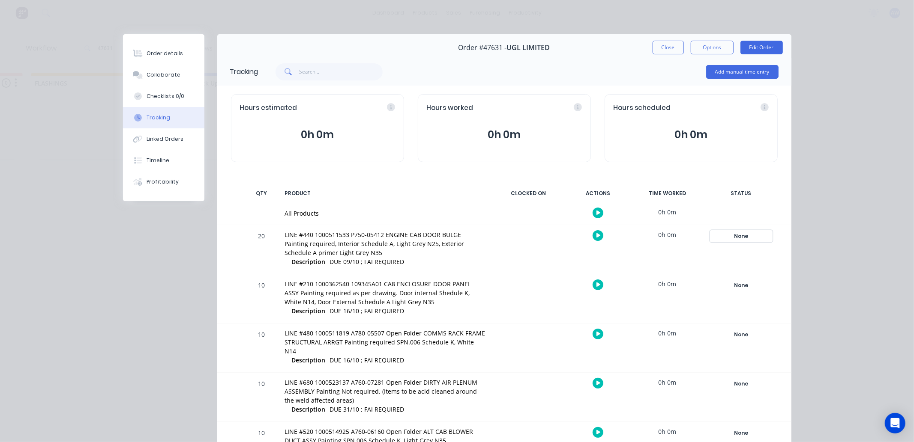
click at [733, 233] on div "None" at bounding box center [741, 236] width 62 height 11
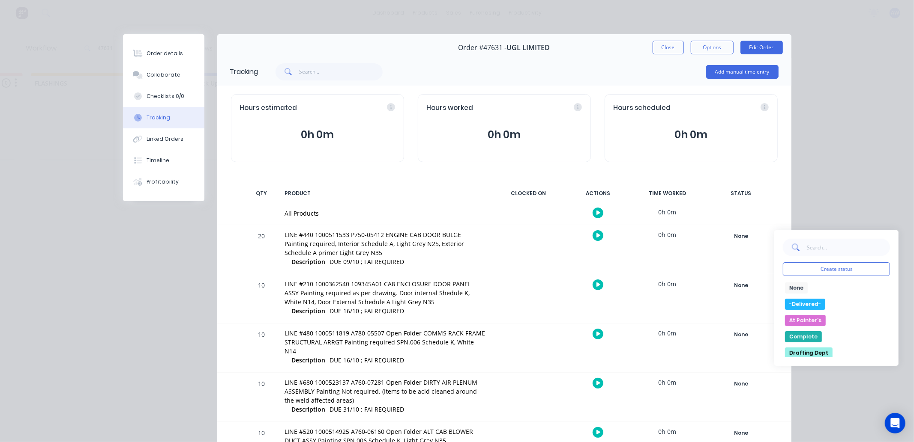
drag, startPoint x: 795, startPoint y: 305, endPoint x: 768, endPoint y: 303, distance: 27.1
click at [794, 305] on button "-Delivered-" at bounding box center [805, 304] width 40 height 11
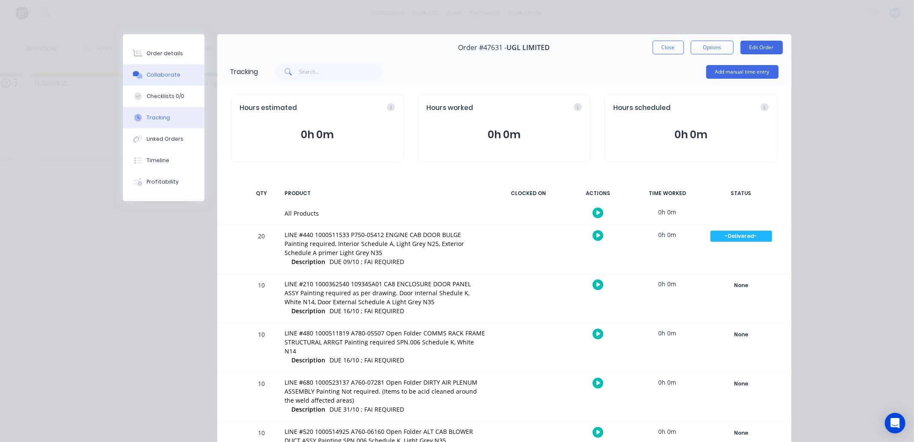
click at [163, 73] on div "Collaborate" at bounding box center [163, 75] width 34 height 8
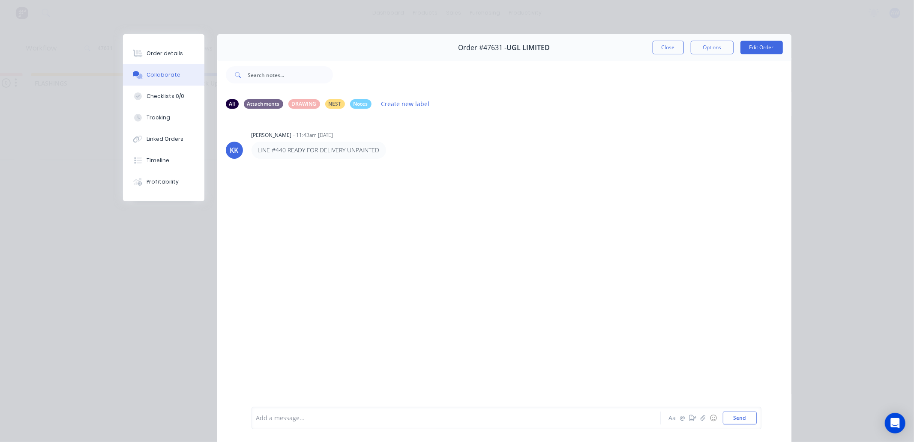
click at [285, 415] on div at bounding box center [444, 418] width 375 height 9
click at [666, 45] on button "Close" at bounding box center [667, 48] width 31 height 14
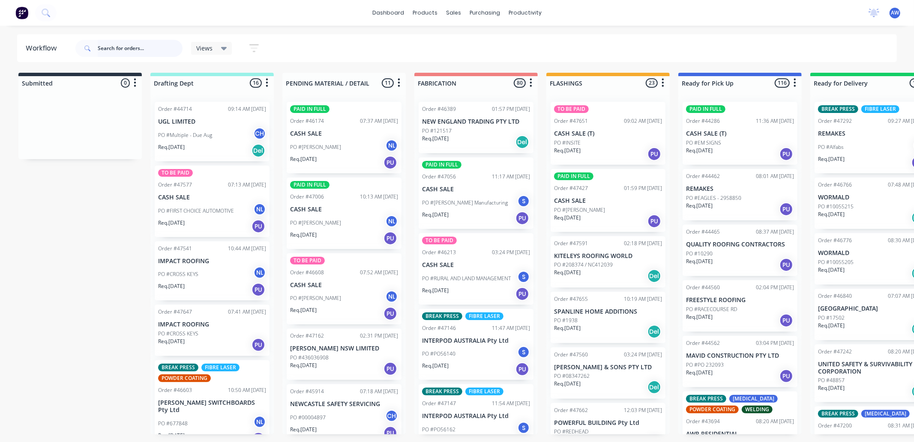
click at [114, 48] on input "text" at bounding box center [140, 48] width 85 height 17
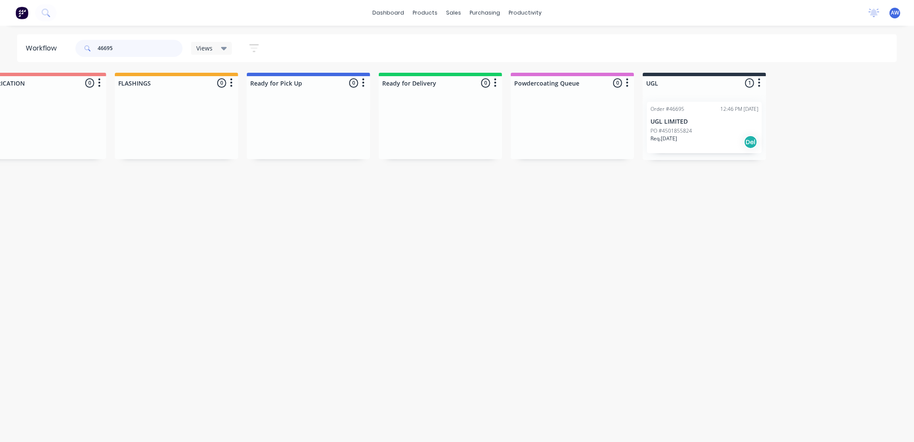
scroll to position [0, 435]
type input "46695"
click at [720, 124] on p "UGL LIMITED" at bounding box center [700, 121] width 108 height 7
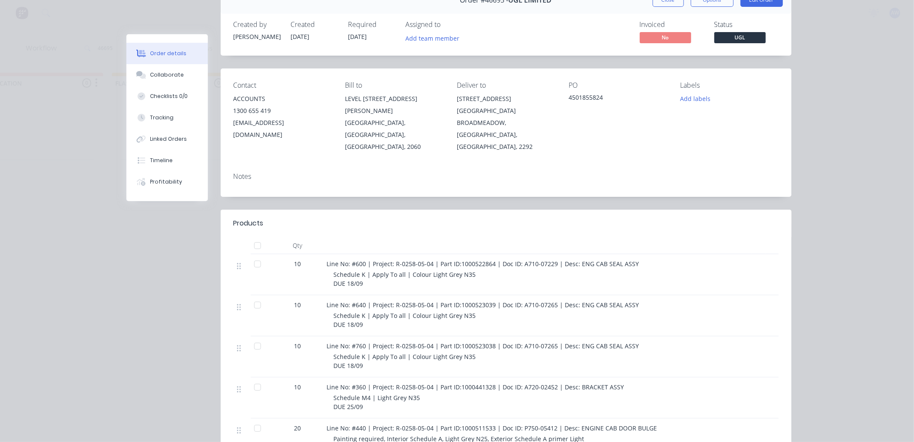
scroll to position [0, 515]
click at [658, 1] on button "Close" at bounding box center [667, 0] width 31 height 14
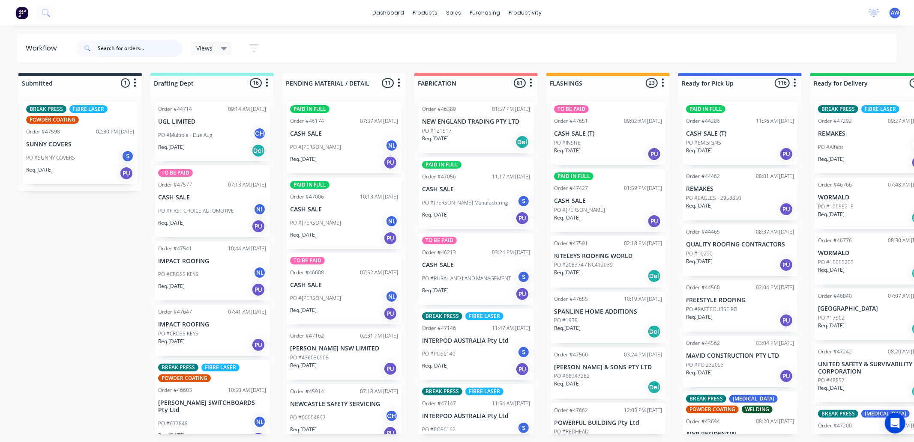
click at [119, 45] on input "text" at bounding box center [140, 48] width 85 height 17
type input "47420"
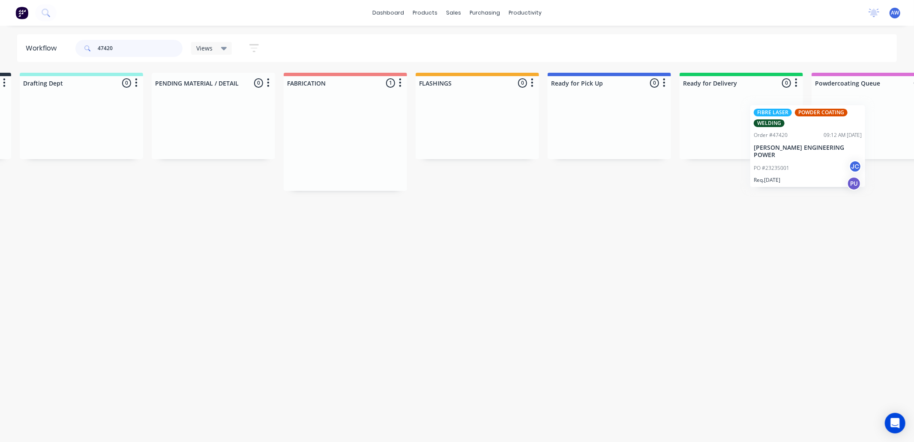
scroll to position [0, 176]
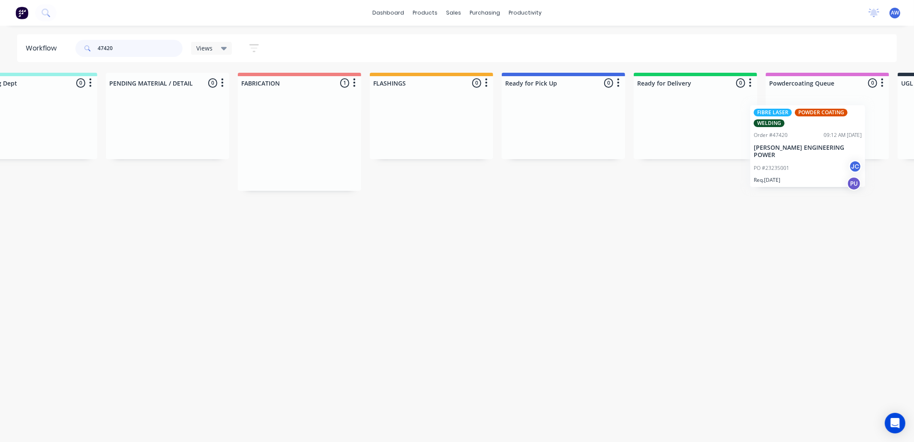
drag, startPoint x: 454, startPoint y: 155, endPoint x: 783, endPoint y: 151, distance: 329.0
click at [789, 155] on div "Submitted 0 Sort By Created date Required date Order number Customer name Most …" at bounding box center [531, 132] width 1428 height 118
